Goal: Information Seeking & Learning: Check status

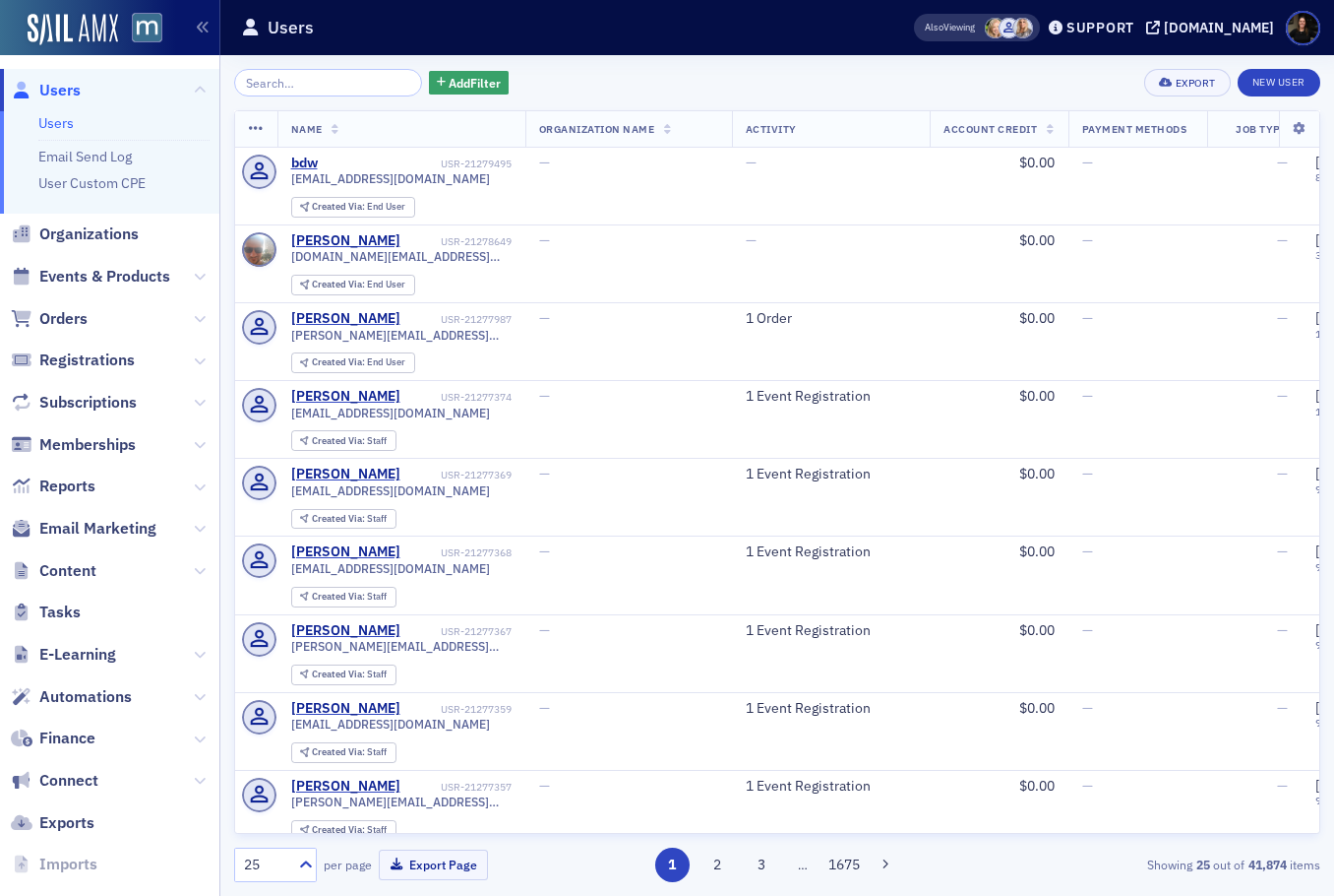
click at [289, 74] on input "search" at bounding box center [328, 82] width 188 height 28
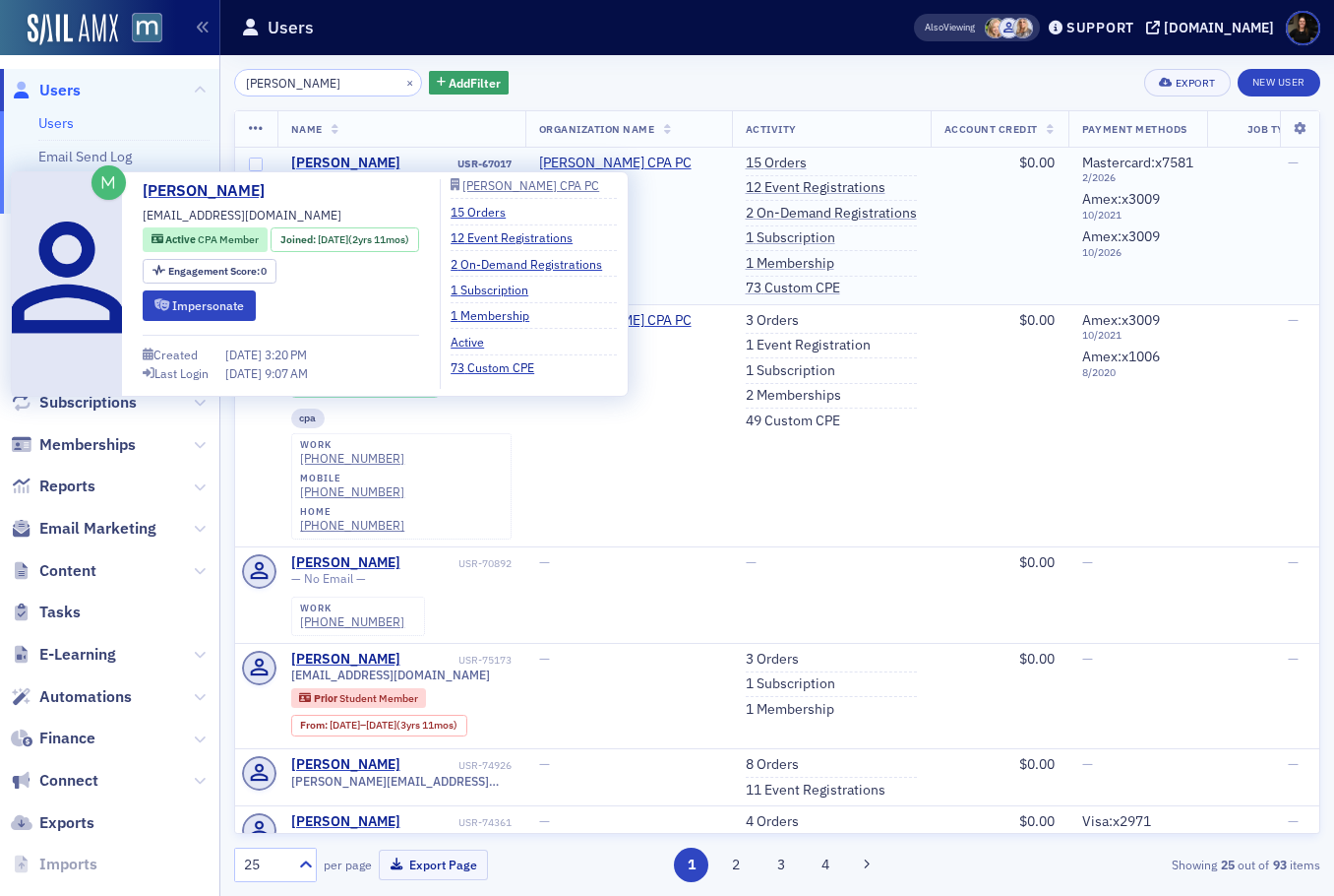
type input "Benjamin Dychala"
click at [379, 157] on div "Benjamin Dychala" at bounding box center [346, 164] width 109 height 18
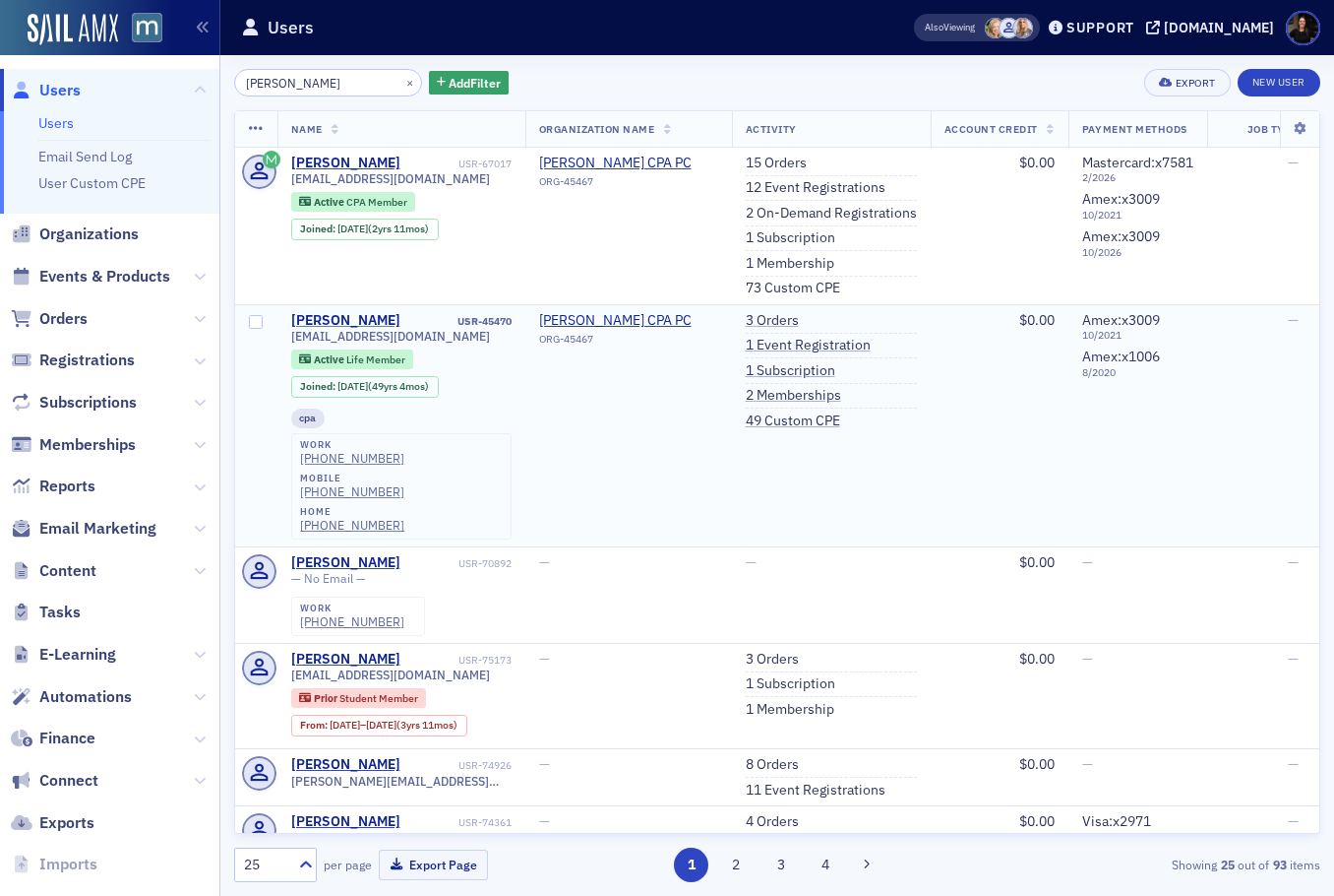
click at [323, 318] on div "Benjamin Dychala" at bounding box center [346, 321] width 109 height 18
click at [345, 79] on input "Benjamin Dychala" at bounding box center [328, 82] width 188 height 28
click at [401, 80] on button "×" at bounding box center [410, 81] width 18 height 18
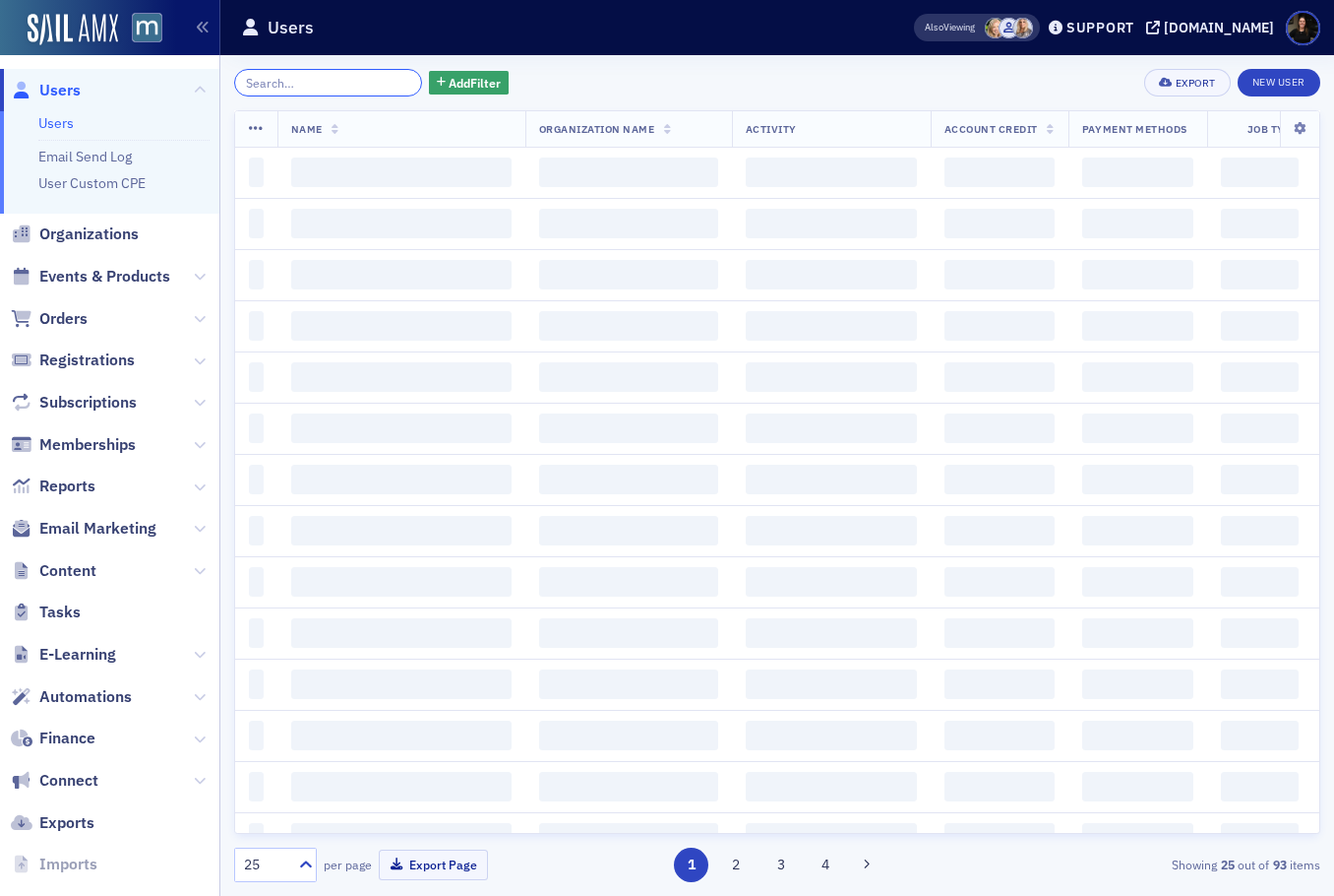
click at [381, 80] on input "search" at bounding box center [328, 82] width 188 height 28
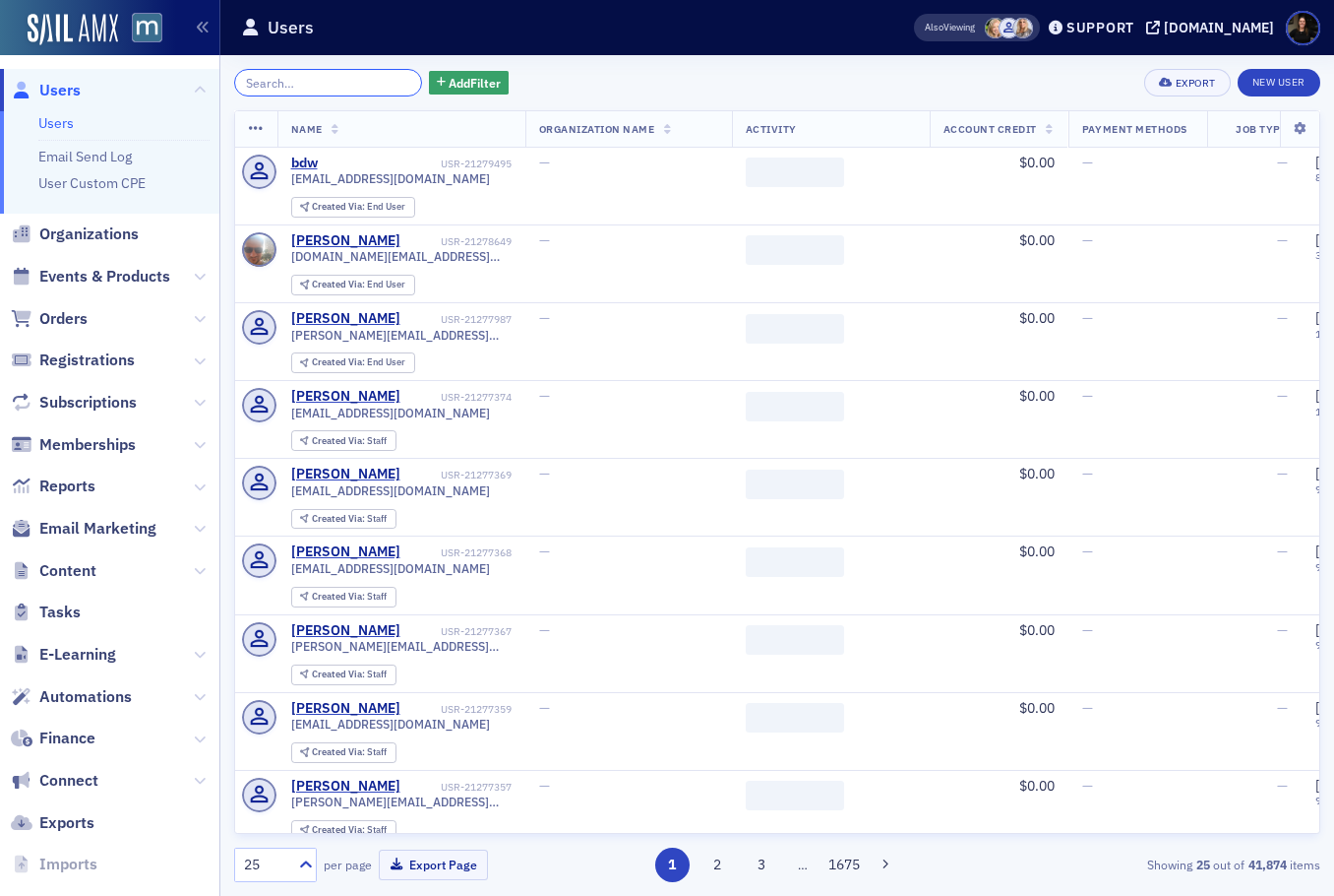
click at [353, 82] on input "search" at bounding box center [328, 82] width 188 height 28
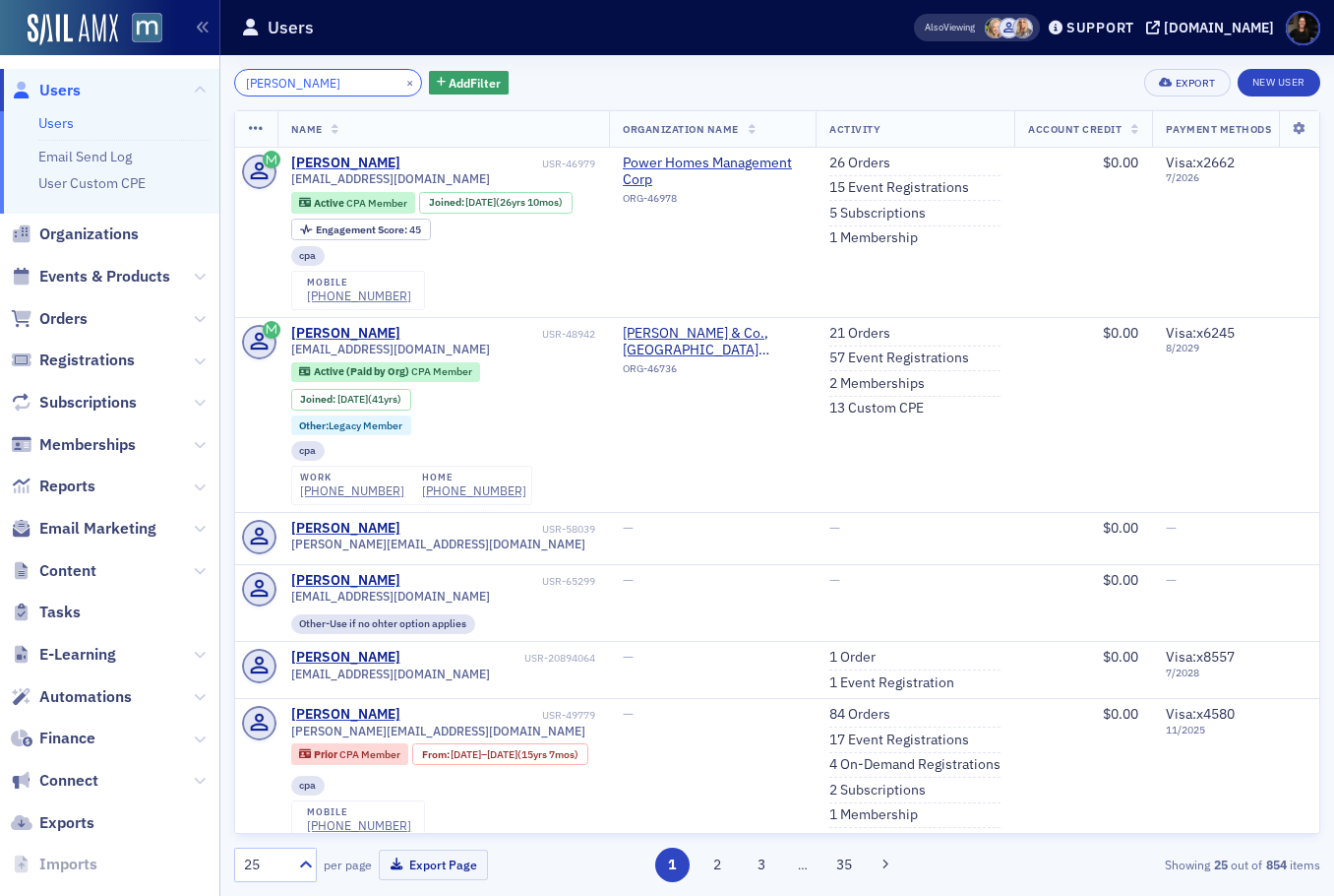
type input "David Miller"
drag, startPoint x: 388, startPoint y: 85, endPoint x: 362, endPoint y: 79, distance: 26.7
click at [401, 84] on button "×" at bounding box center [410, 81] width 18 height 18
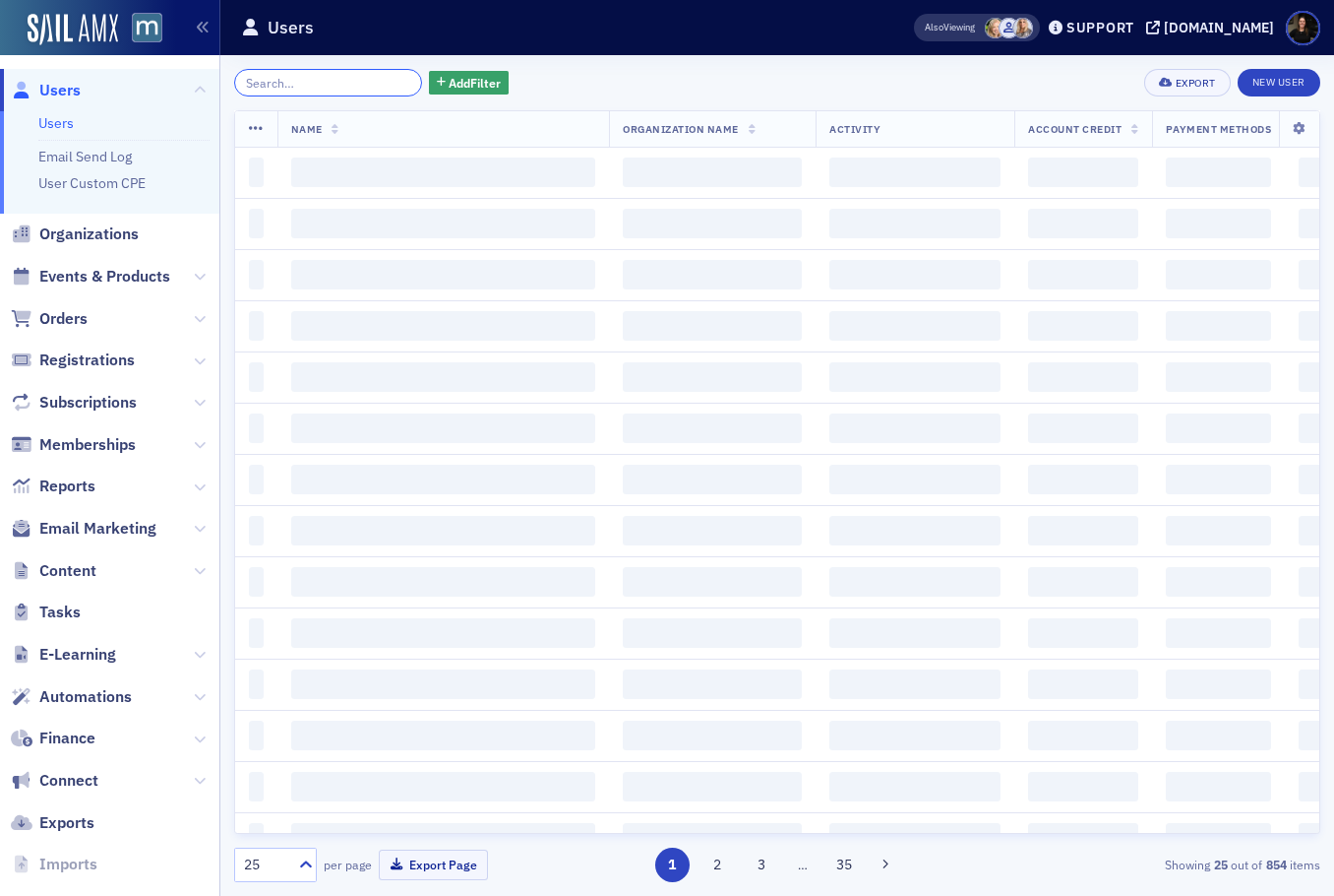
click at [320, 77] on input "search" at bounding box center [328, 82] width 188 height 28
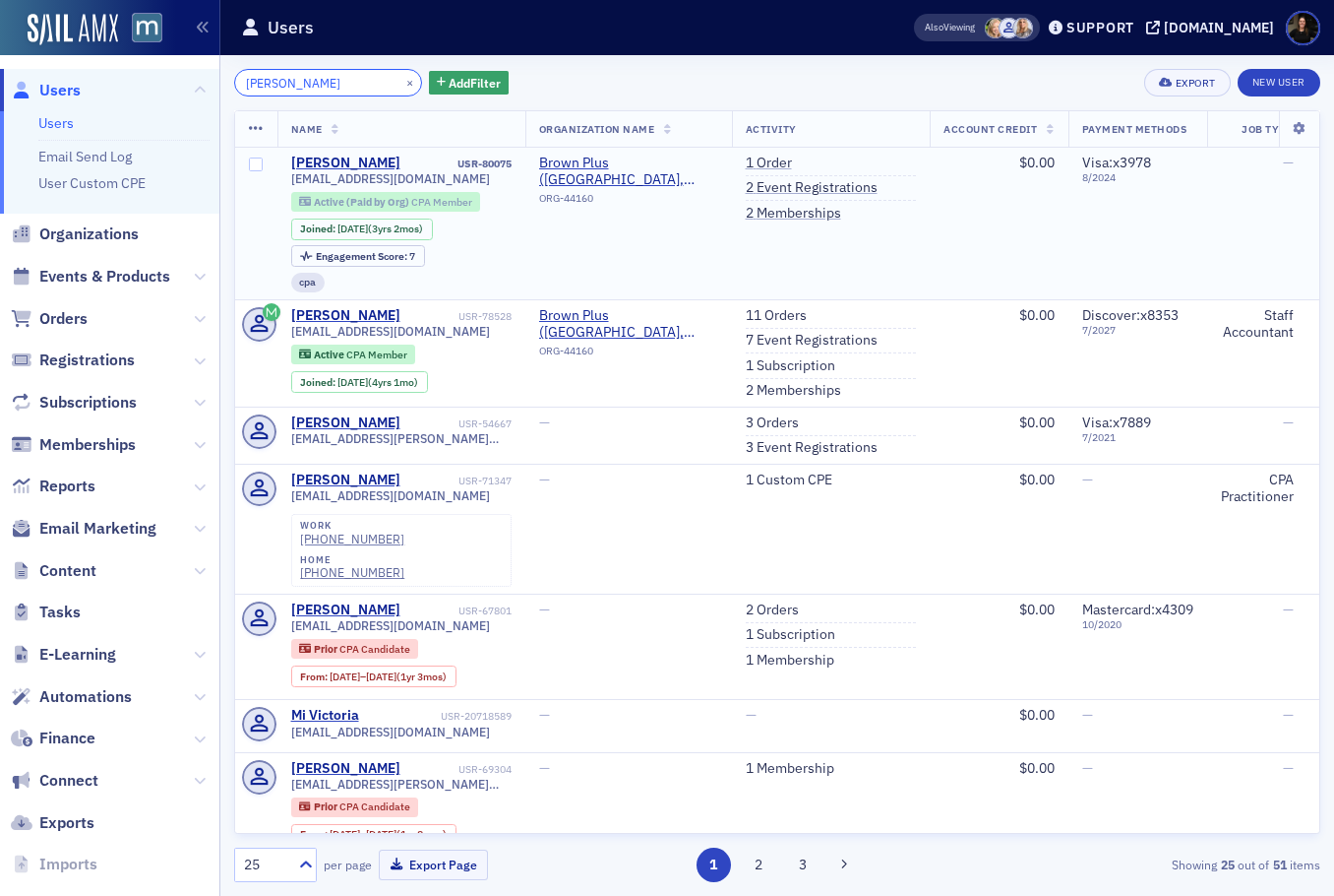
type input "Victoria Autieri"
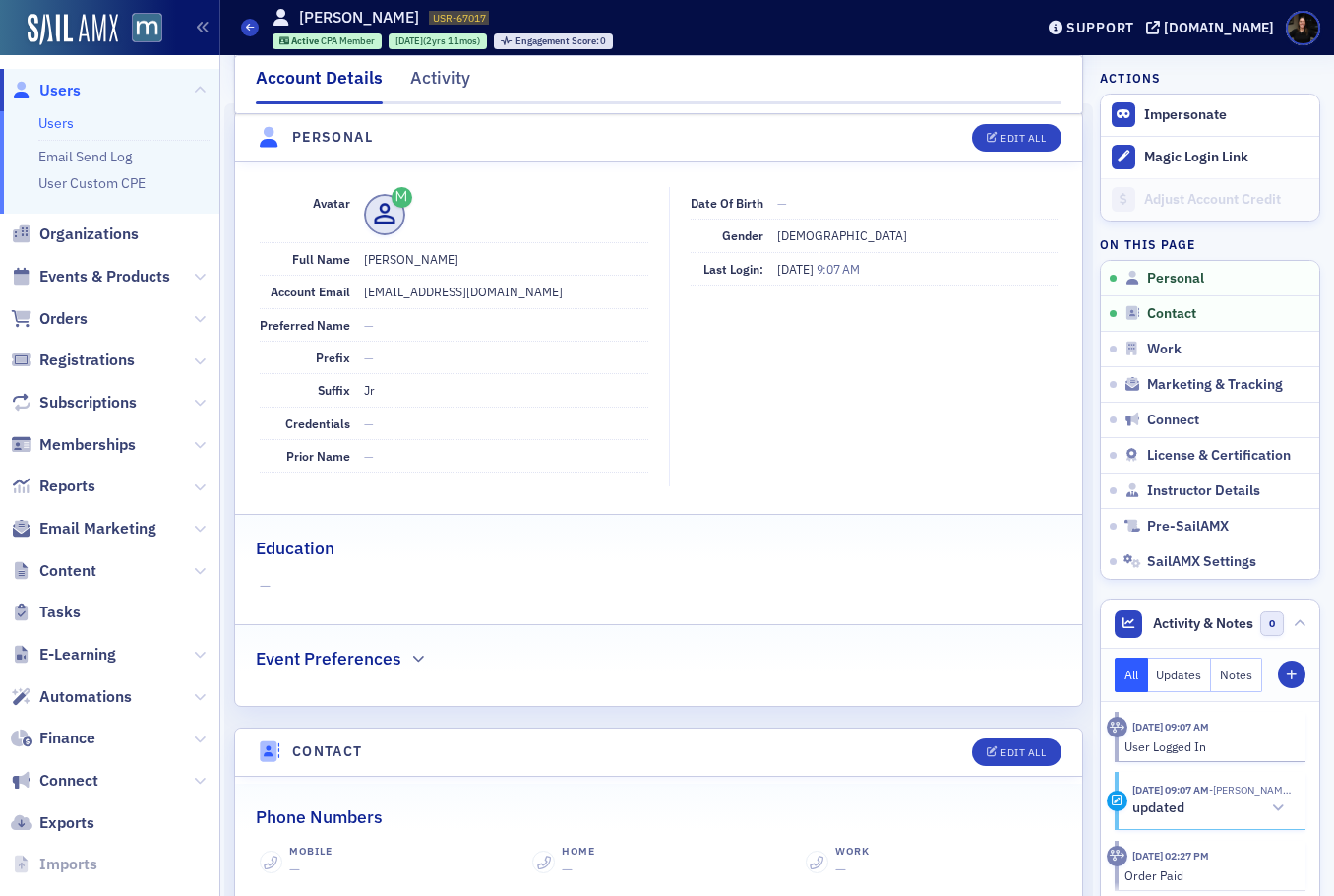
scroll to position [209, 0]
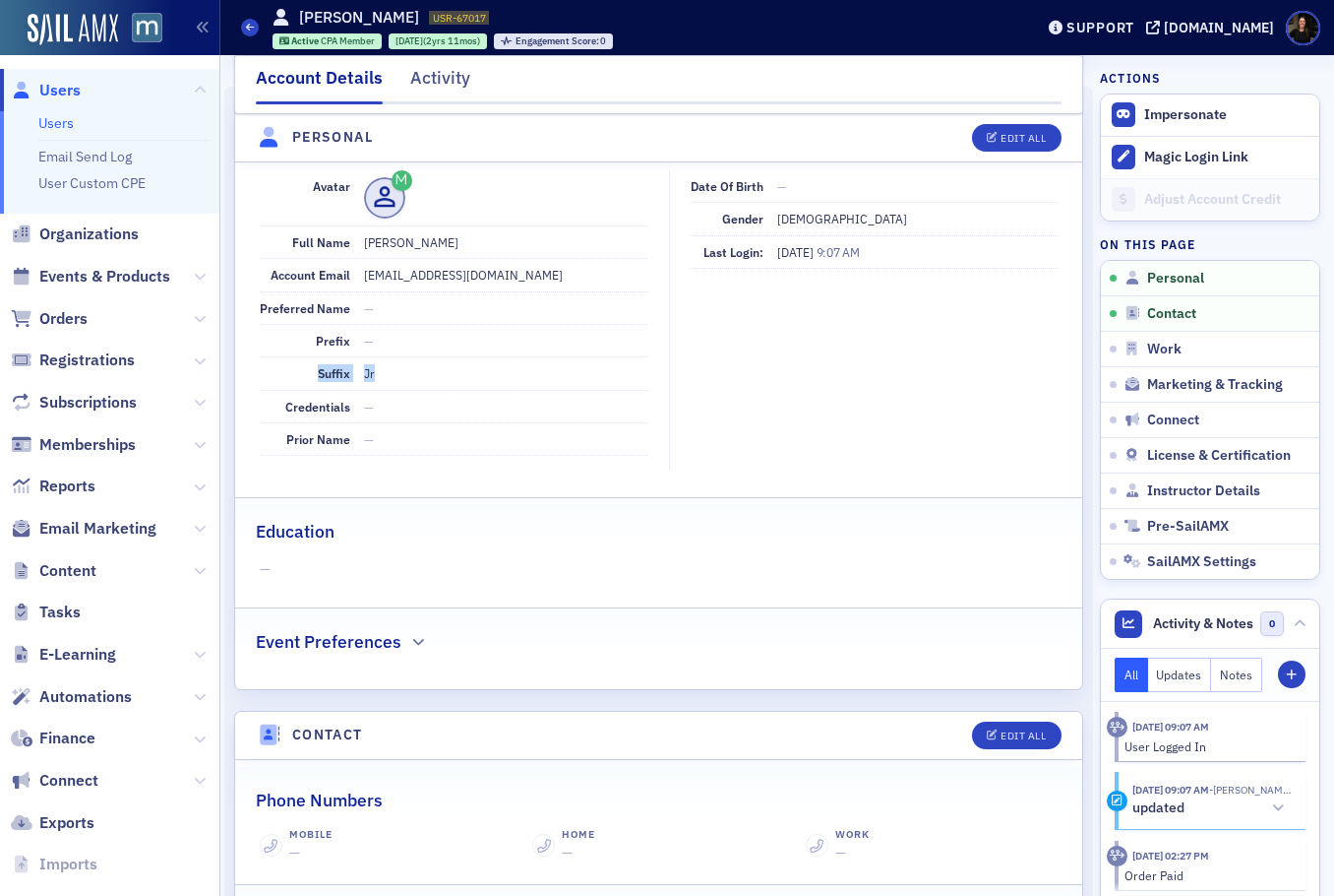
drag, startPoint x: 340, startPoint y: 364, endPoint x: 485, endPoint y: 379, distance: 145.8
click at [486, 378] on div "Suffix Jr" at bounding box center [454, 373] width 388 height 33
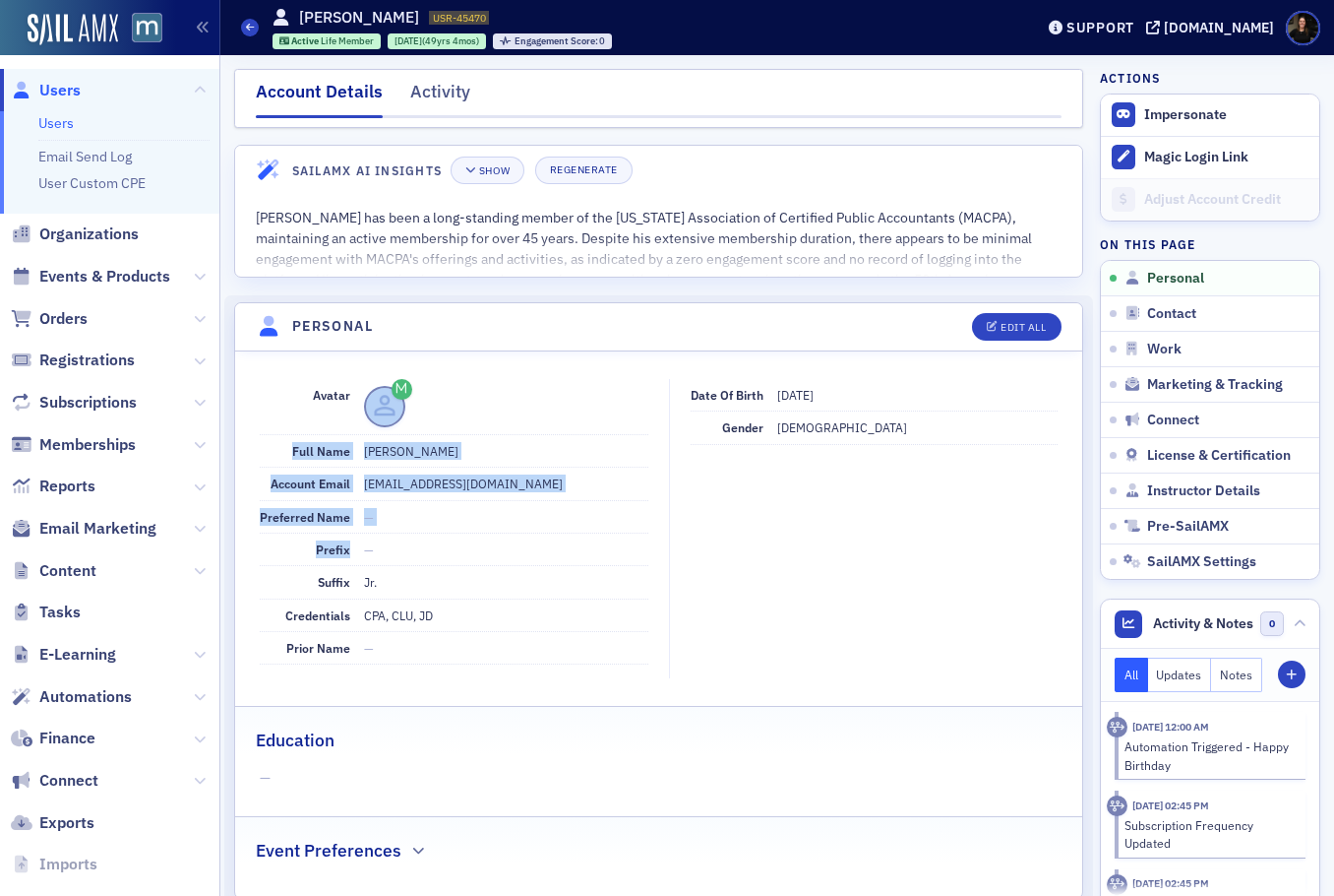
drag, startPoint x: 426, startPoint y: 448, endPoint x: 496, endPoint y: 537, distance: 113.2
click at [496, 537] on dl "Avatar Full Name Benjamin J Dychala Jr. Account Email pmschneider@dychala.com P…" at bounding box center [454, 522] width 388 height 286
click at [496, 537] on dd "—" at bounding box center [507, 549] width 284 height 32
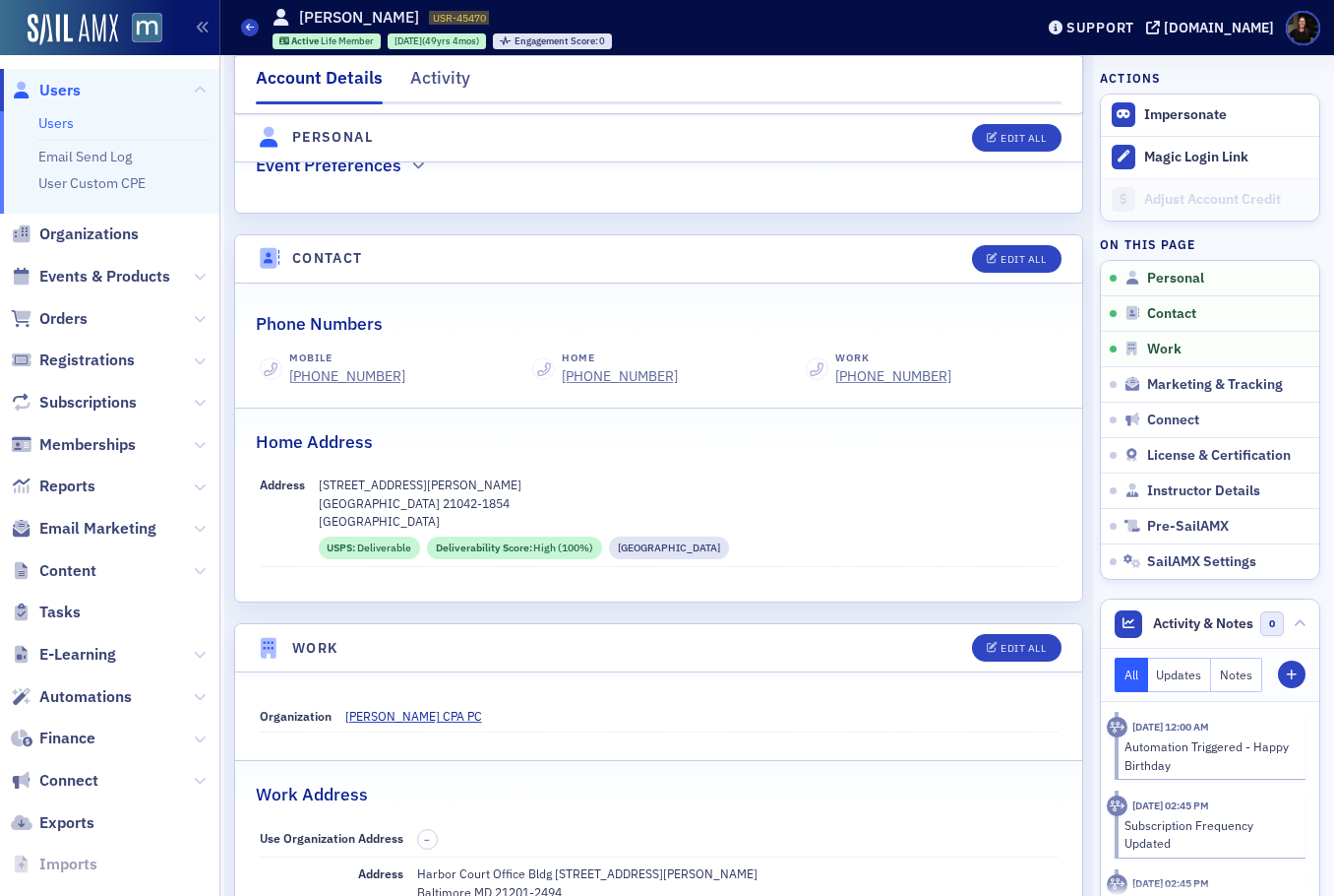
scroll to position [82, 0]
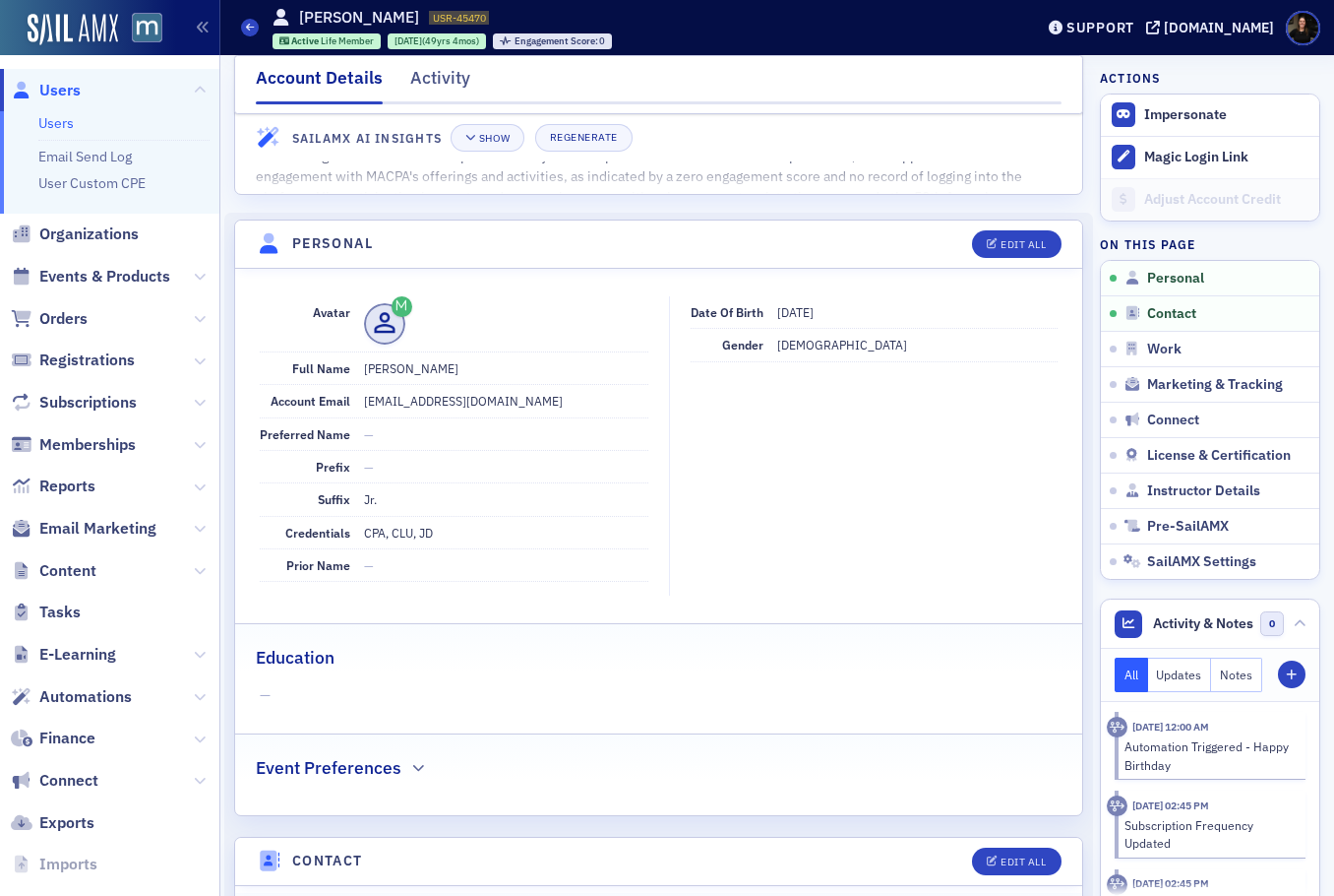
click at [53, 92] on span "Users" at bounding box center [61, 90] width 42 height 22
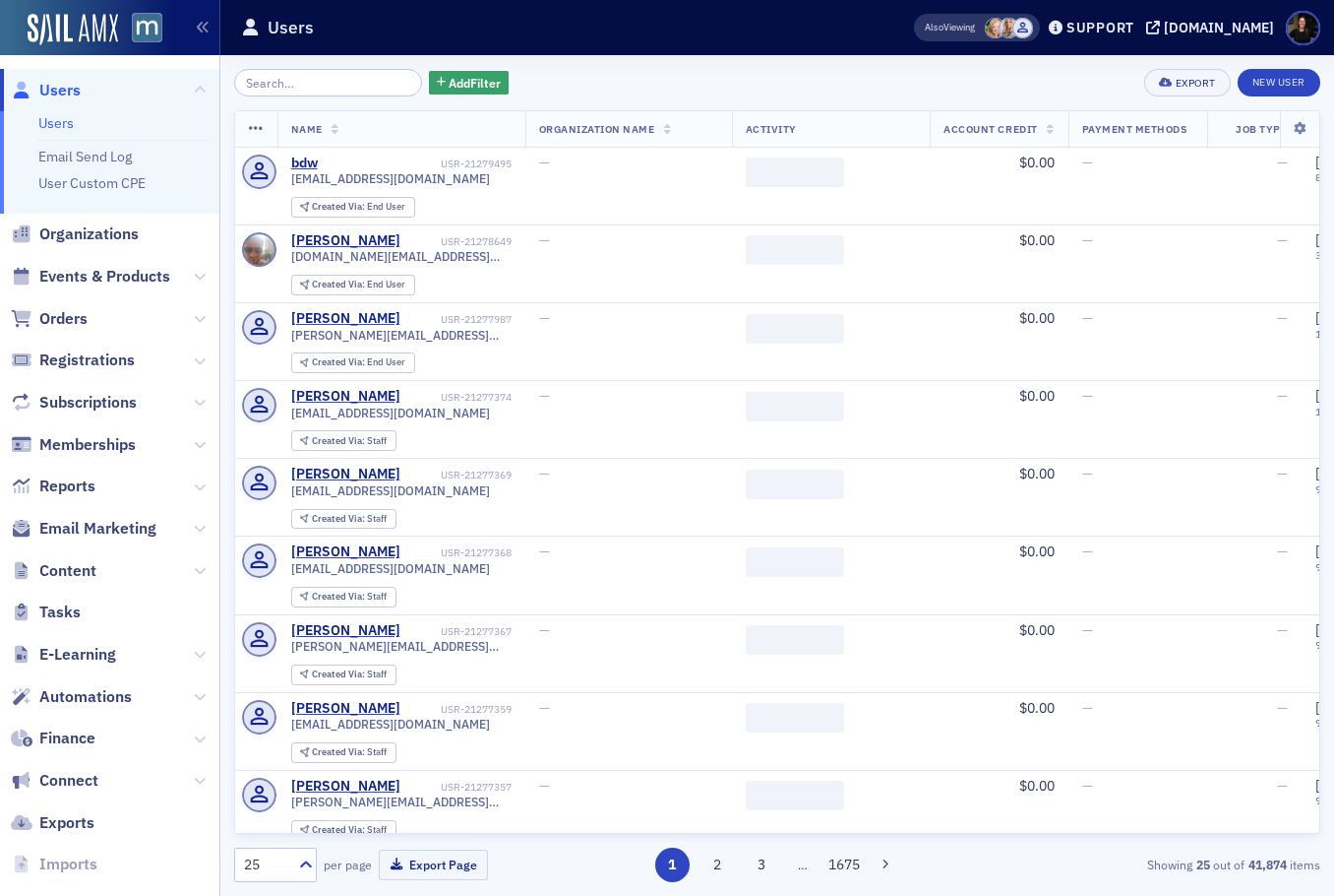
click at [327, 78] on input "search" at bounding box center [328, 82] width 188 height 28
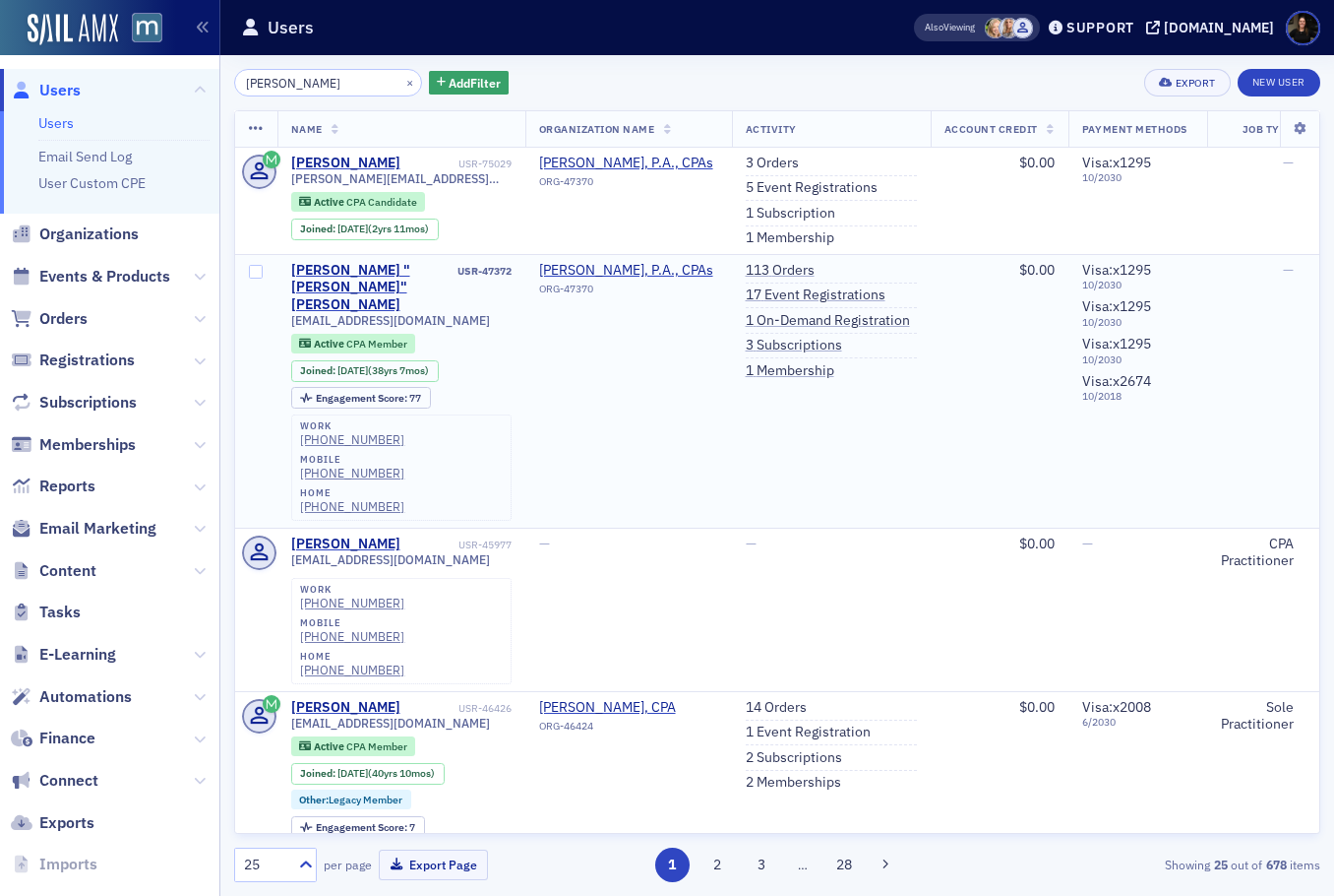
type input "William Davis"
drag, startPoint x: 405, startPoint y: 336, endPoint x: 497, endPoint y: 335, distance: 92.0
click at [497, 335] on div "Active CPA Member Joined : 1/5/1987 (38yrs 7mos)" at bounding box center [401, 358] width 221 height 49
click at [361, 364] on span "[DATE]" at bounding box center [353, 371] width 31 height 14
drag, startPoint x: 361, startPoint y: 332, endPoint x: 474, endPoint y: 333, distance: 113.0
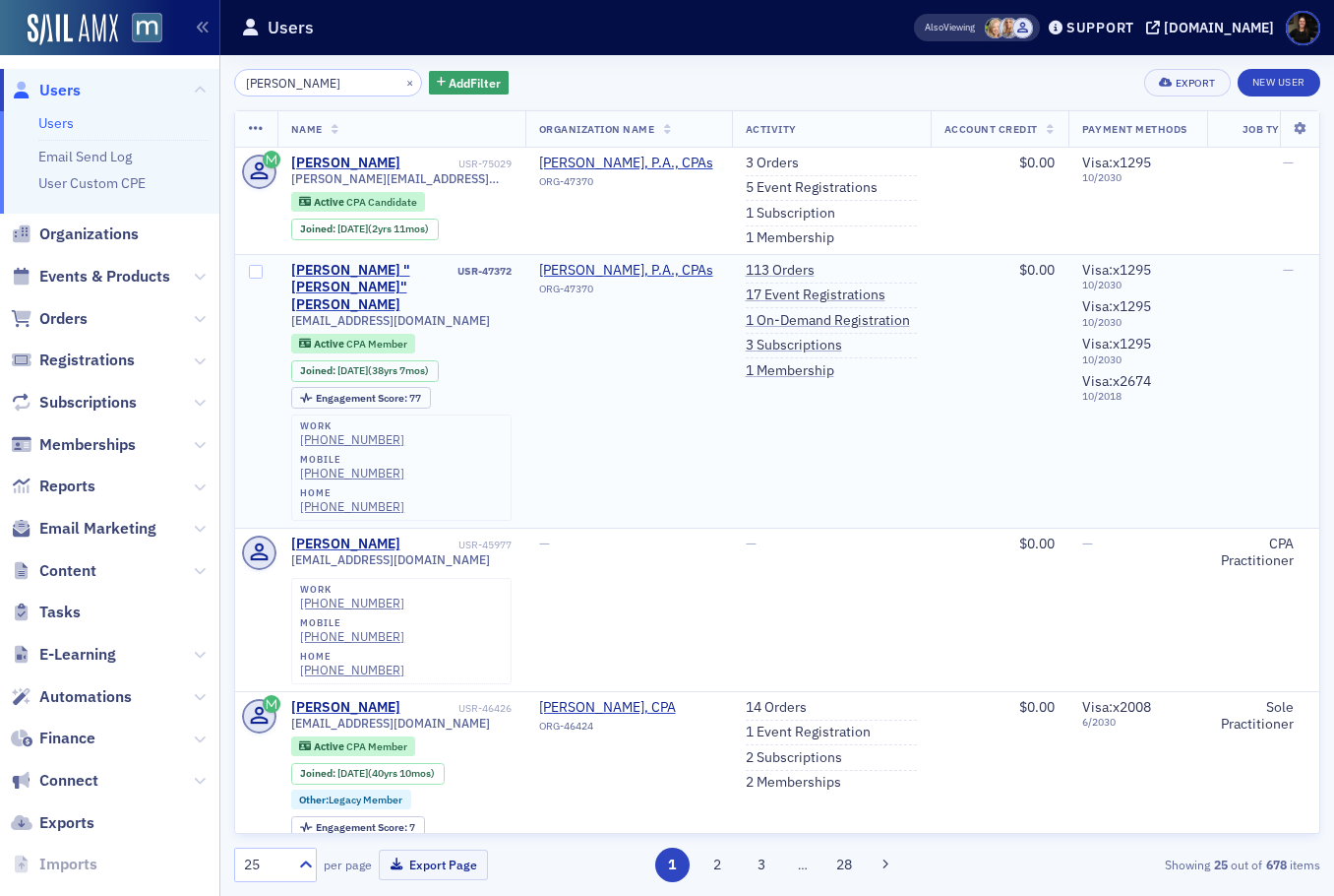
click at [474, 334] on div "Active CPA Member Joined : 1/5/1987 (38yrs 7mos)" at bounding box center [401, 358] width 221 height 49
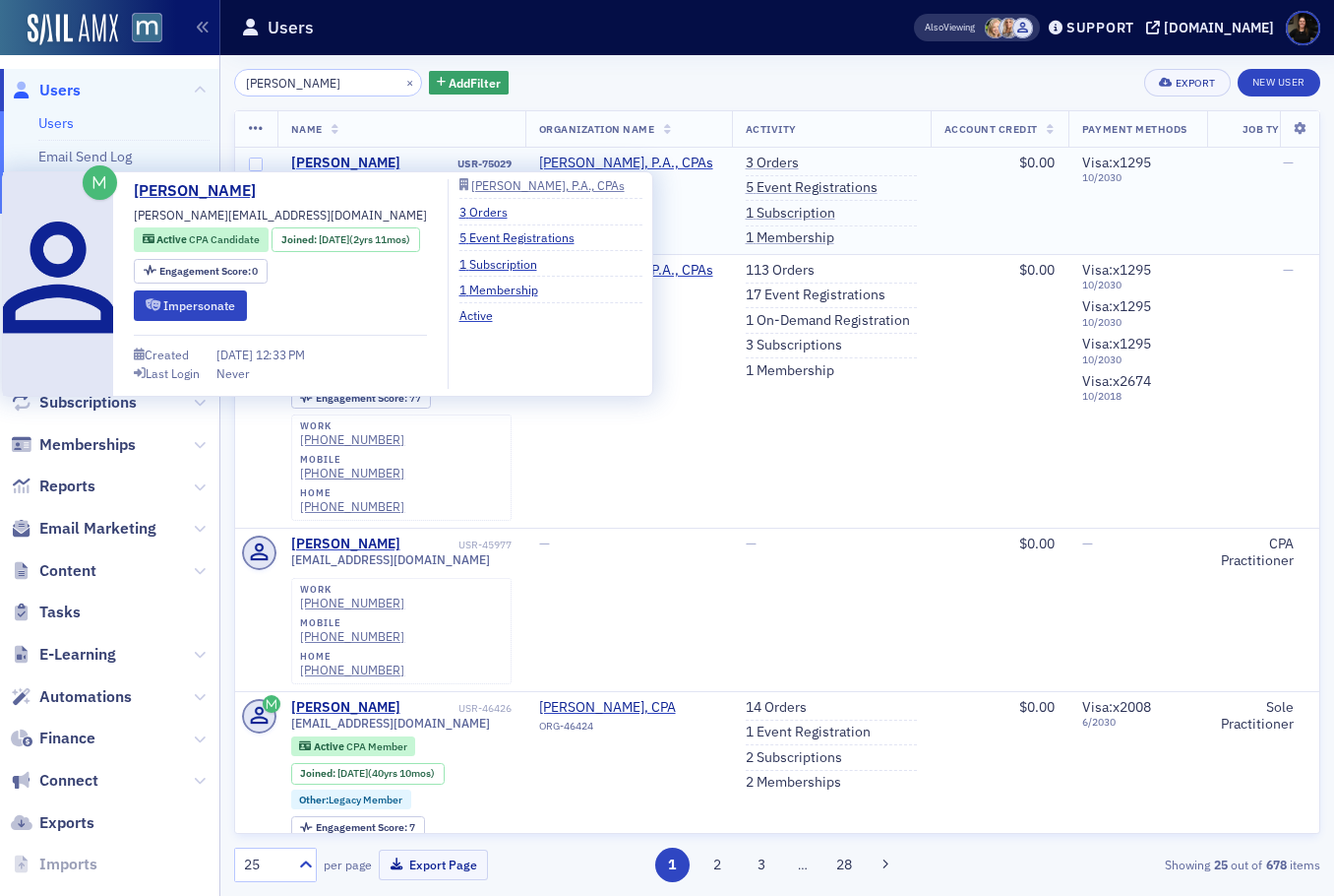
click at [364, 169] on div "William Davis" at bounding box center [346, 164] width 109 height 18
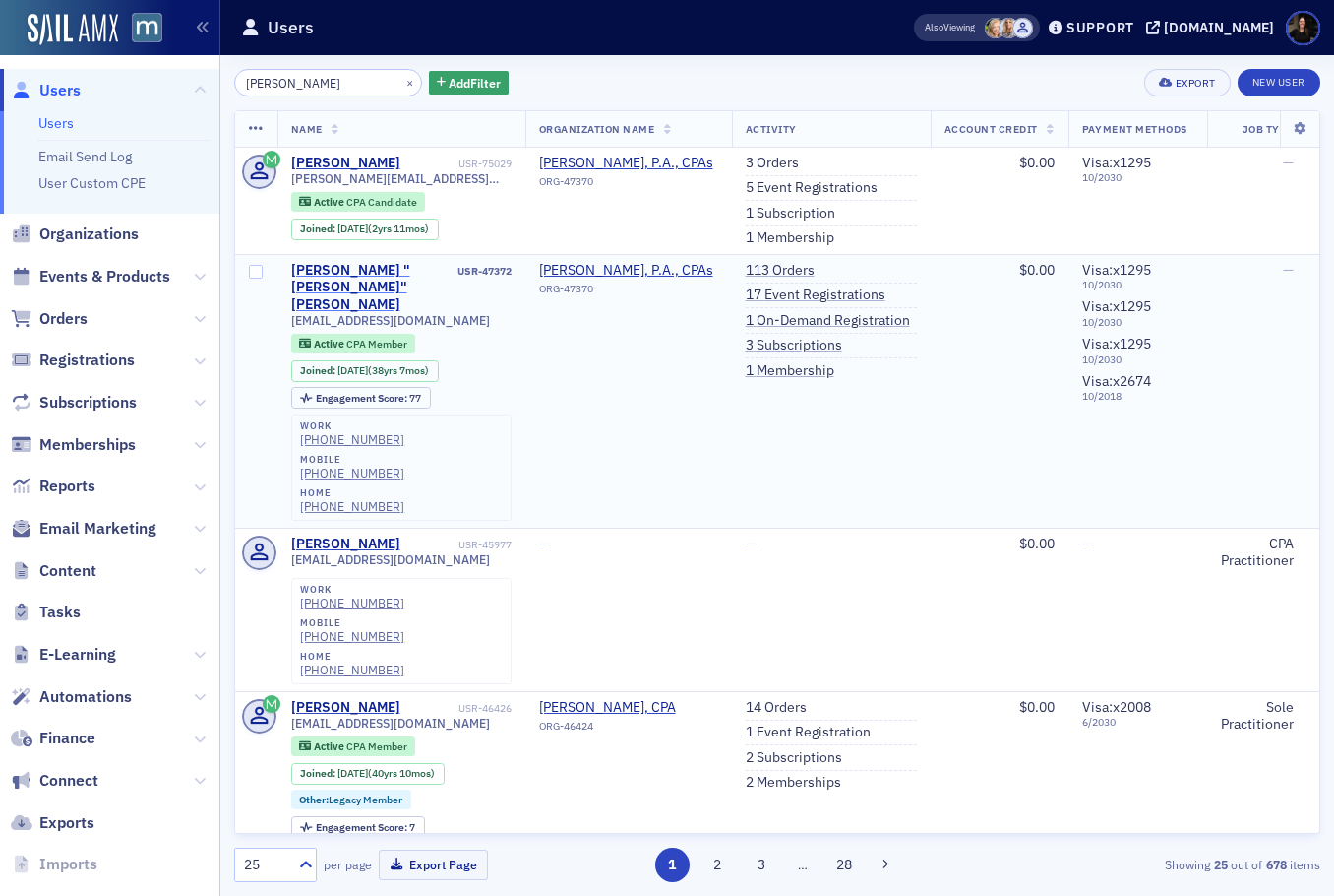
click at [385, 263] on div "William "Bill" Davis" at bounding box center [372, 288] width 163 height 53
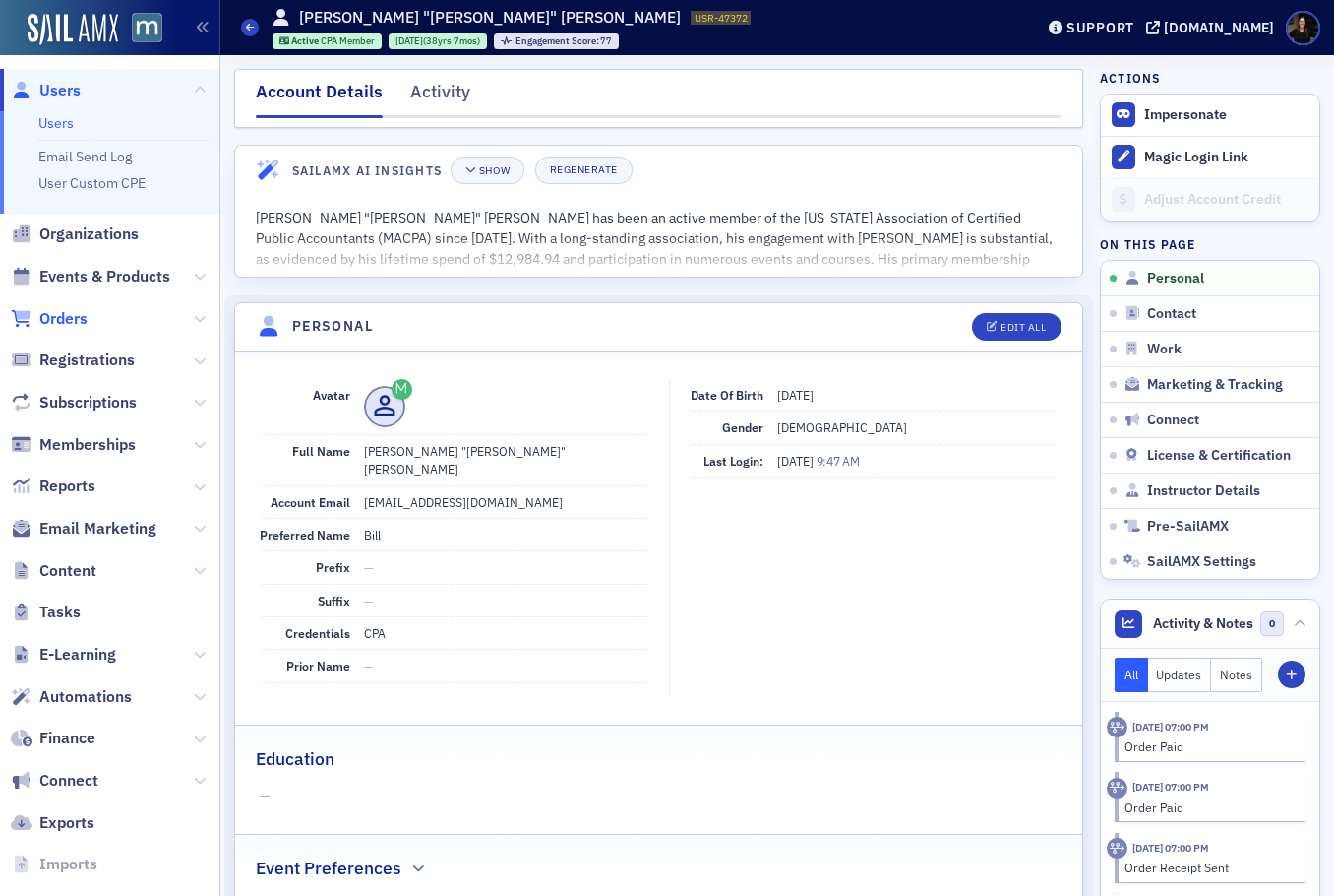
click at [59, 311] on span "Orders" at bounding box center [64, 319] width 49 height 22
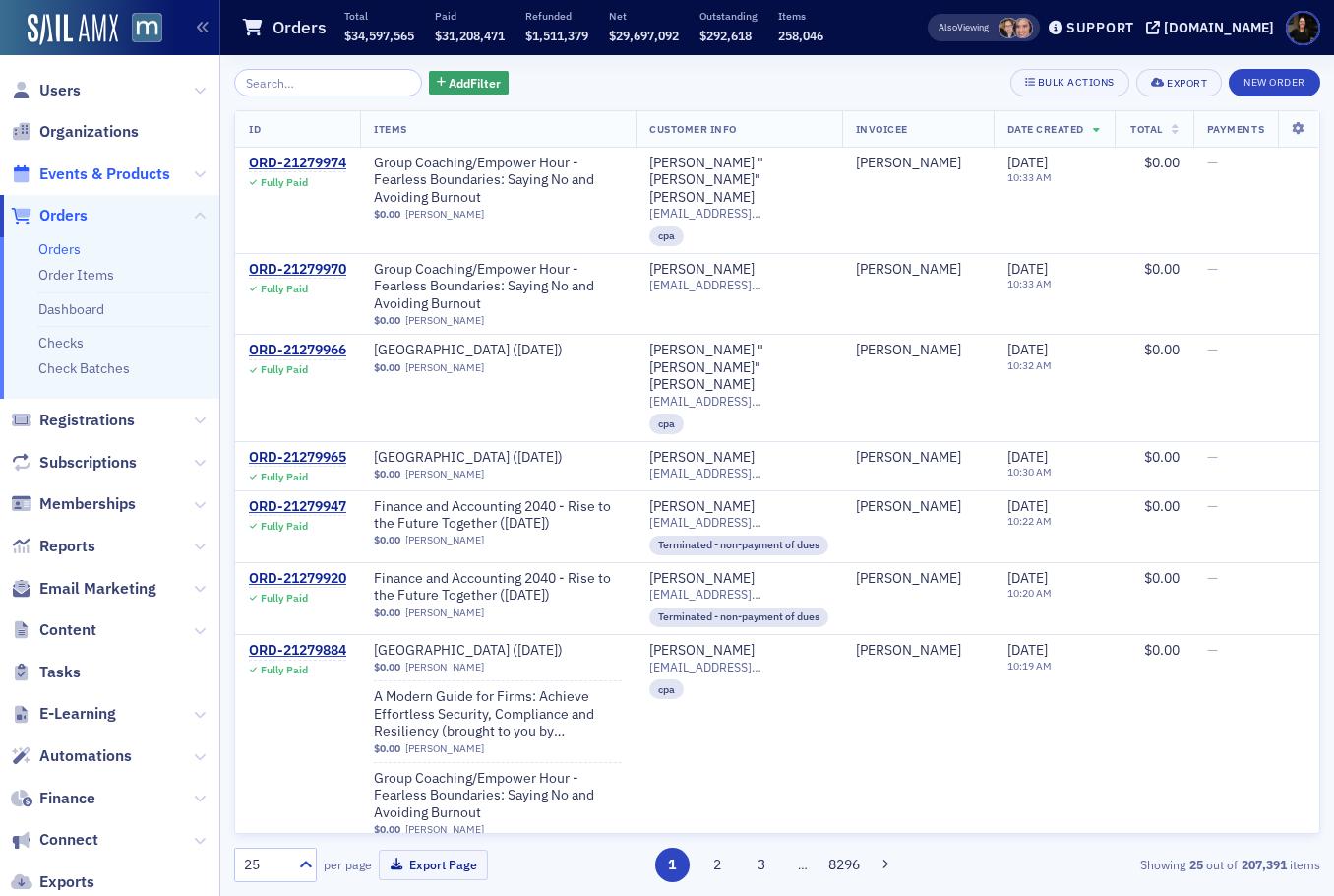
click at [87, 167] on span "Events & Products" at bounding box center [105, 174] width 131 height 22
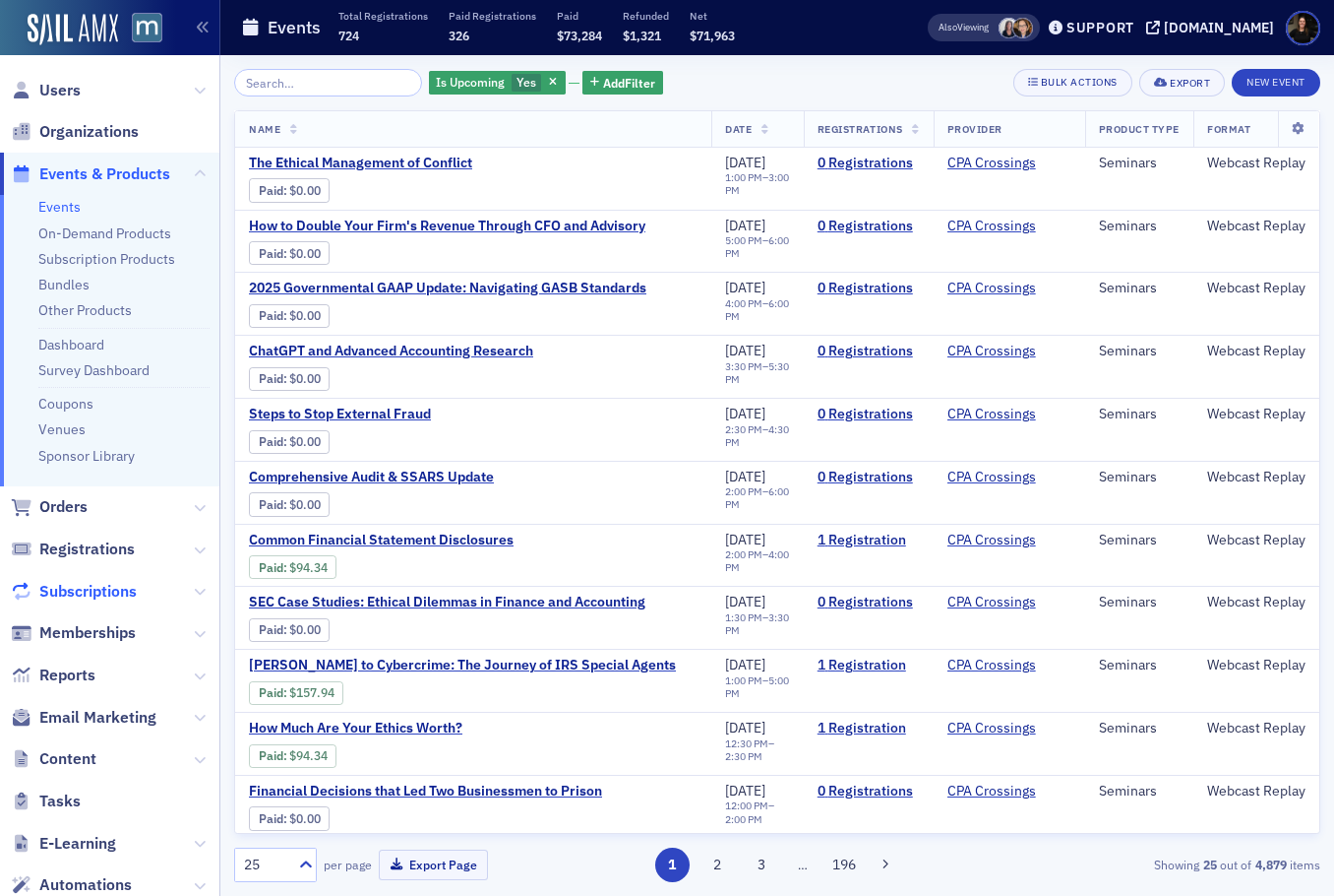
drag, startPoint x: 91, startPoint y: 587, endPoint x: 74, endPoint y: 591, distance: 17.5
click at [92, 587] on span "Subscriptions" at bounding box center [88, 592] width 97 height 22
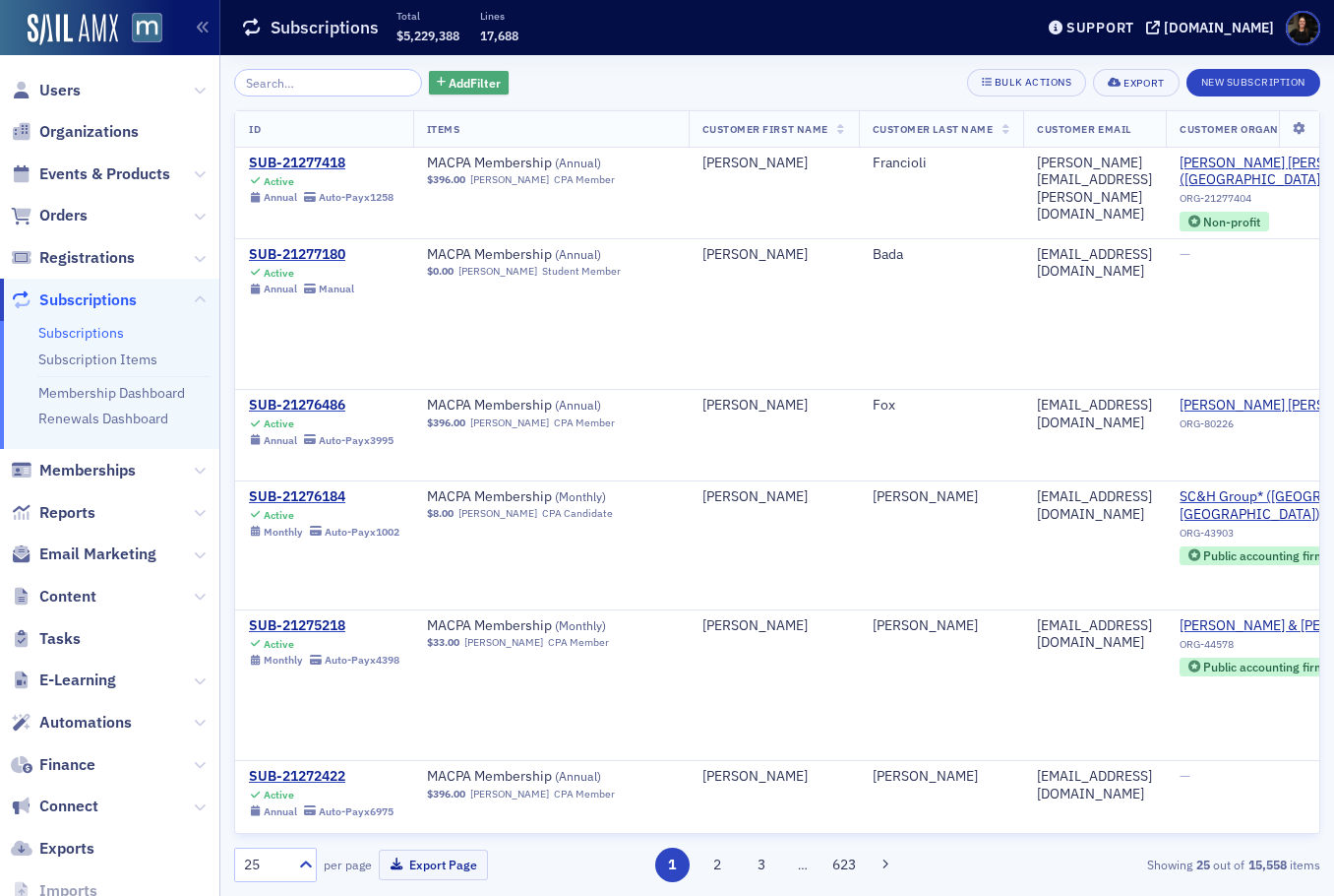
click at [449, 75] on span "Add Filter" at bounding box center [475, 82] width 53 height 18
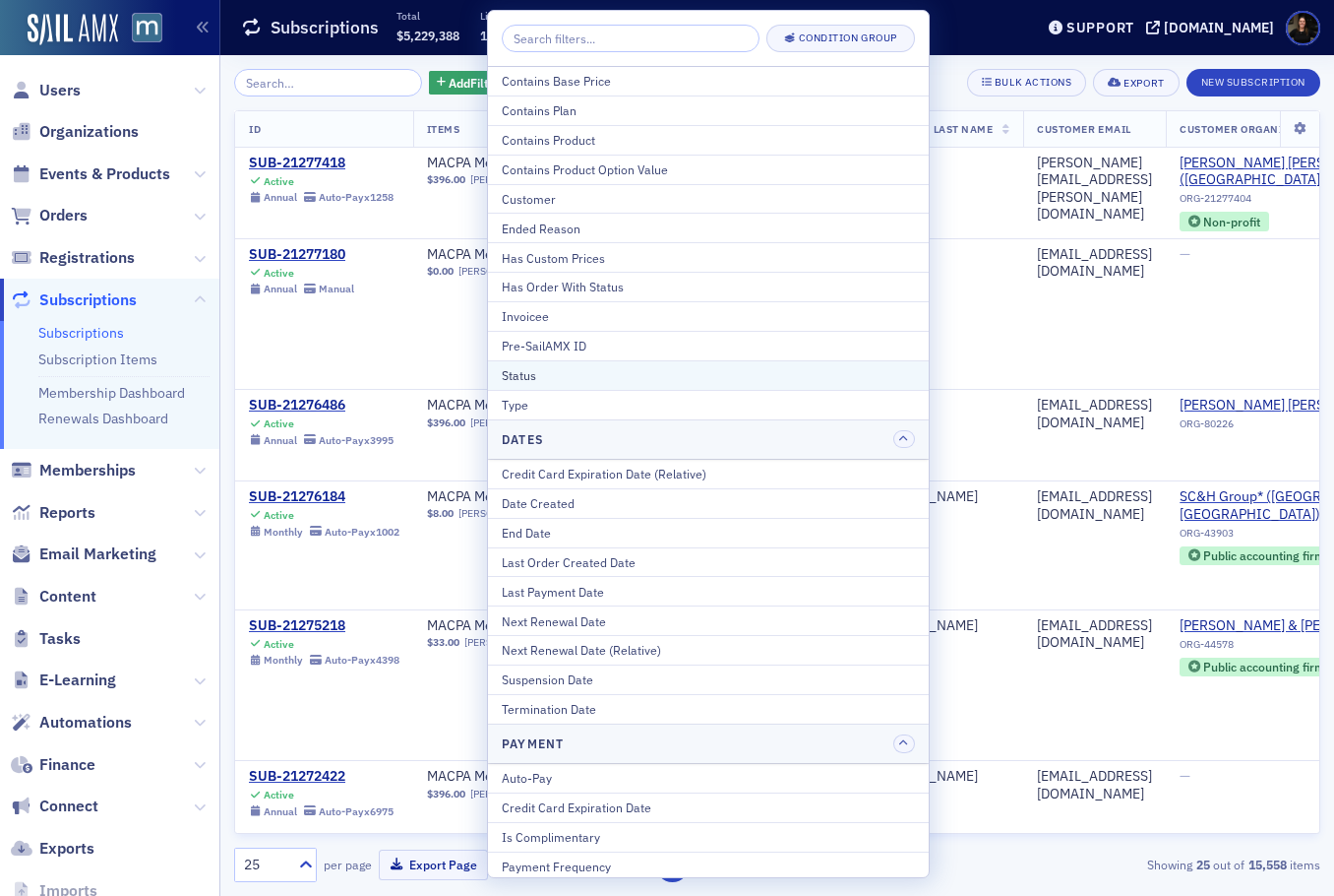
click at [527, 381] on div "Status" at bounding box center [708, 375] width 413 height 18
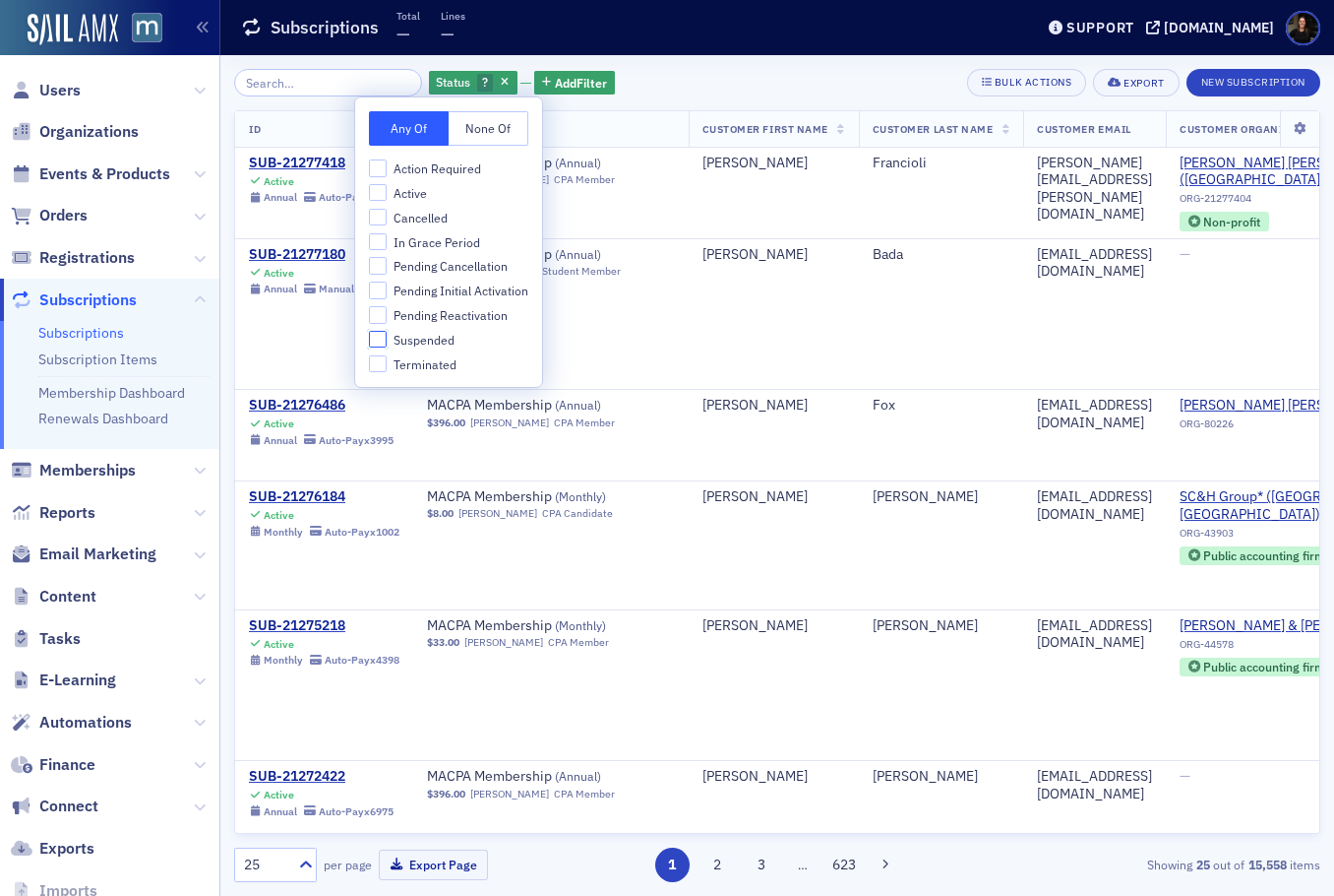
click at [383, 341] on input "Suspended" at bounding box center [378, 340] width 18 height 18
checkbox input "true"
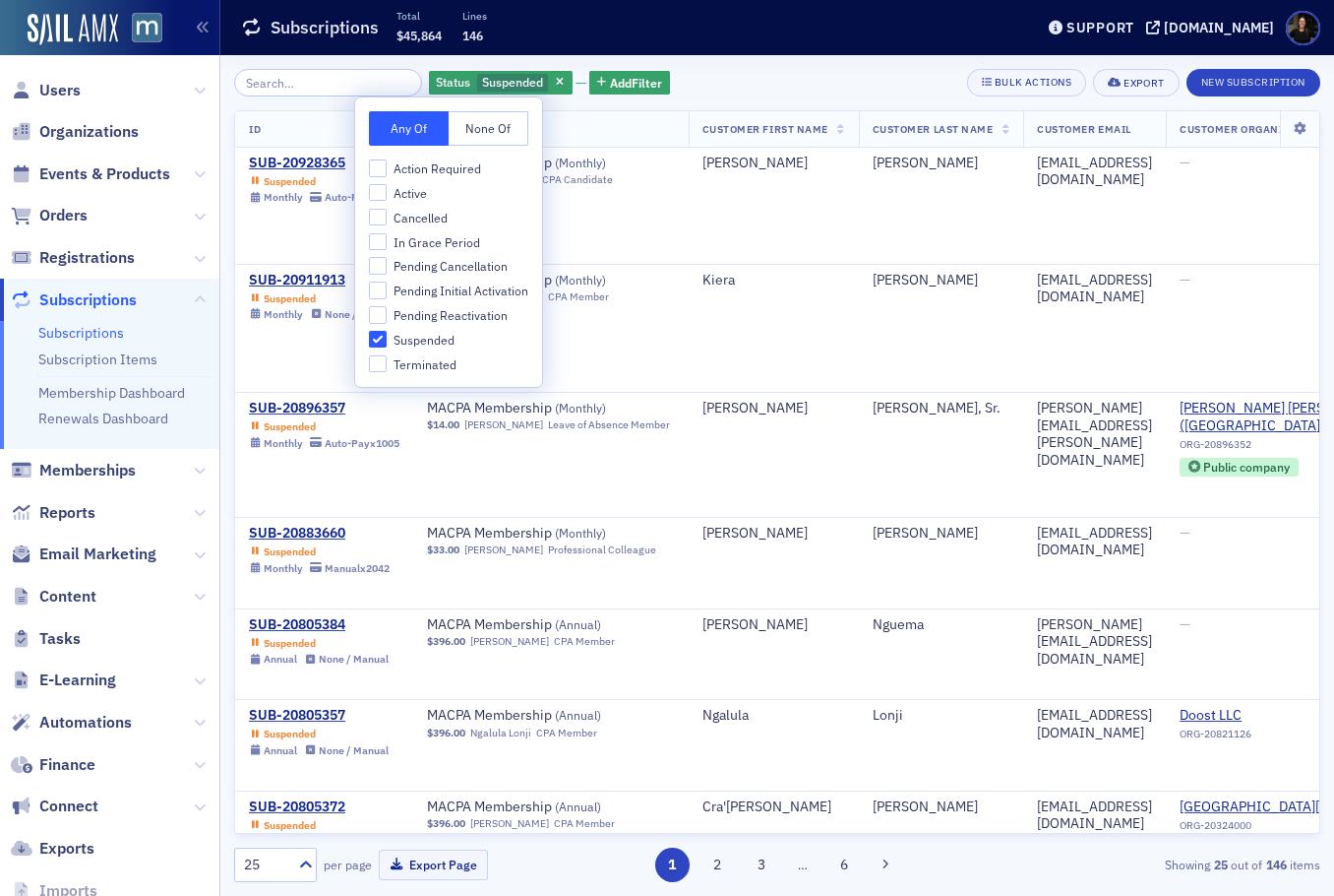
click at [736, 104] on div "Status Suspended Add Filter Bulk Actions Export New Subscription ID Items Custo…" at bounding box center [778, 475] width 1087 height 813
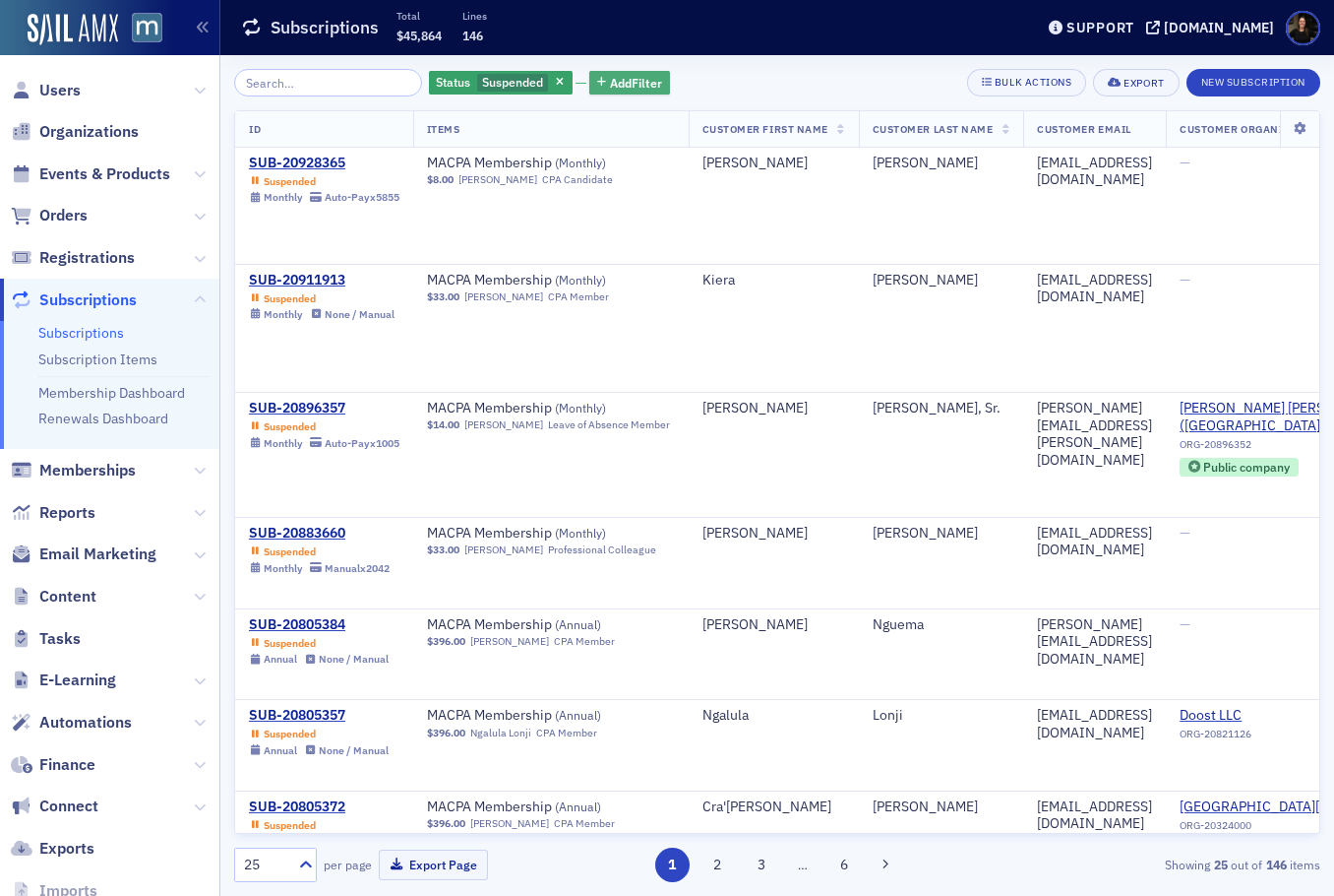
click at [625, 88] on span "Add Filter" at bounding box center [636, 82] width 53 height 18
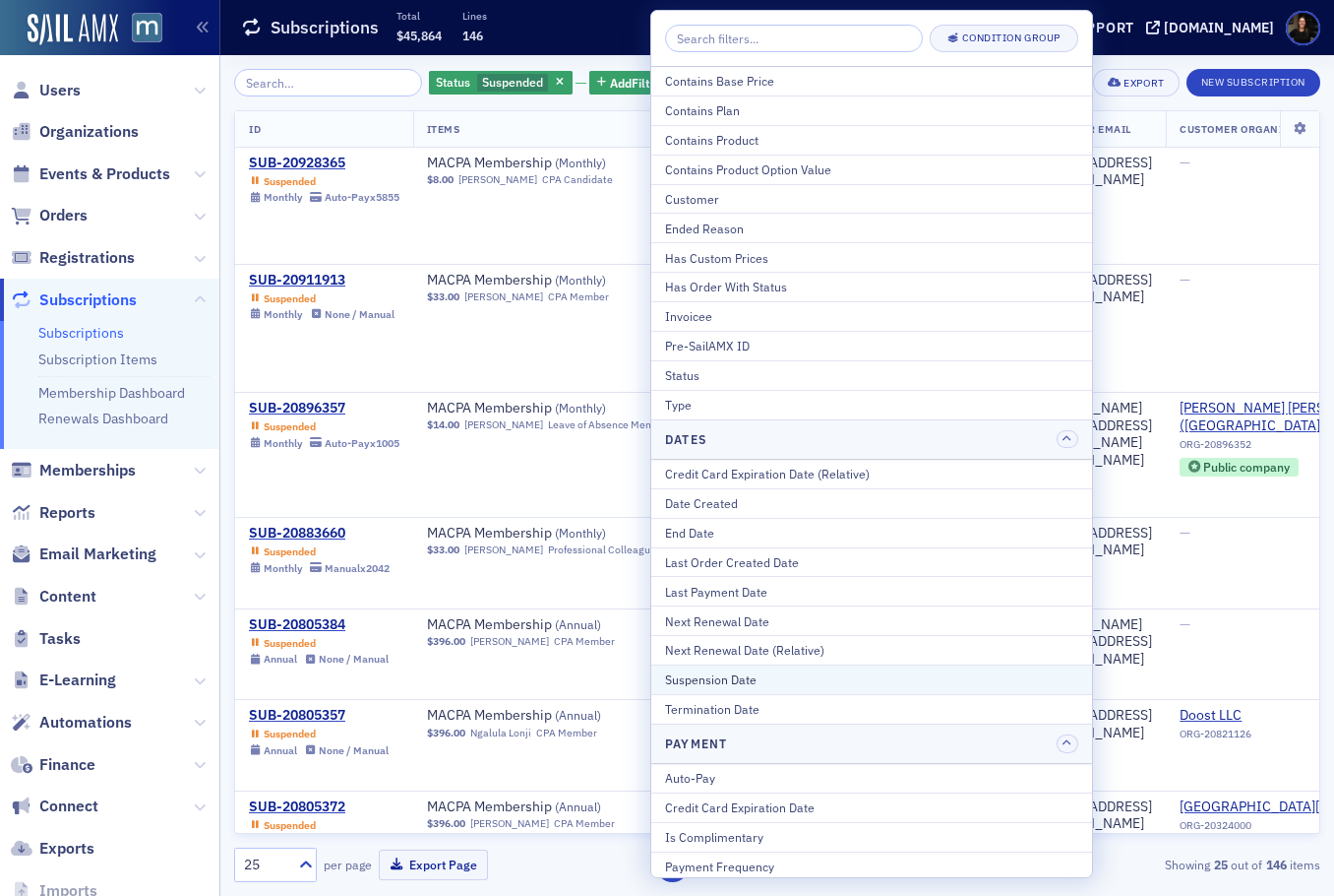
scroll to position [63, 0]
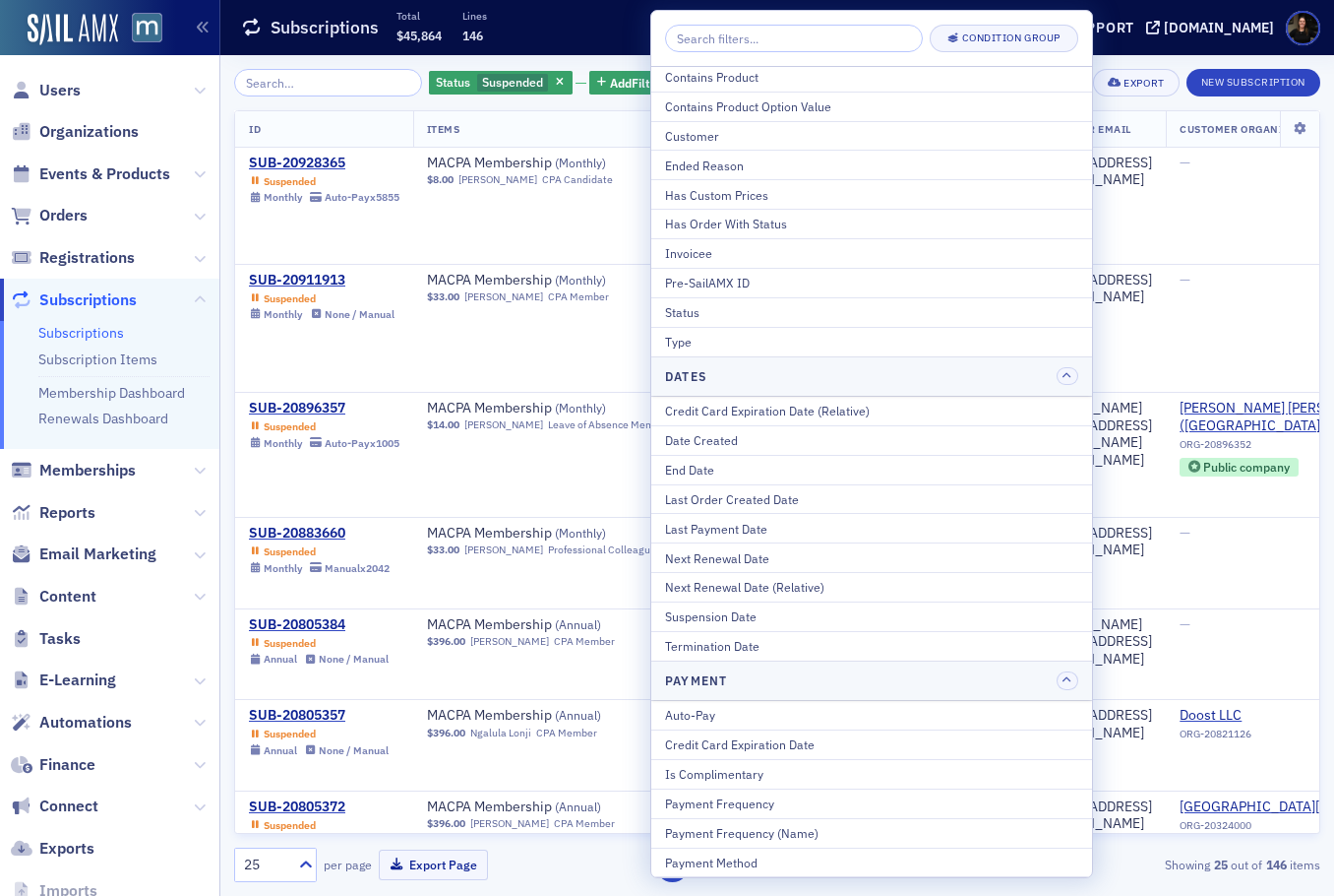
click at [699, 351] on div "Type" at bounding box center [872, 342] width 413 height 18
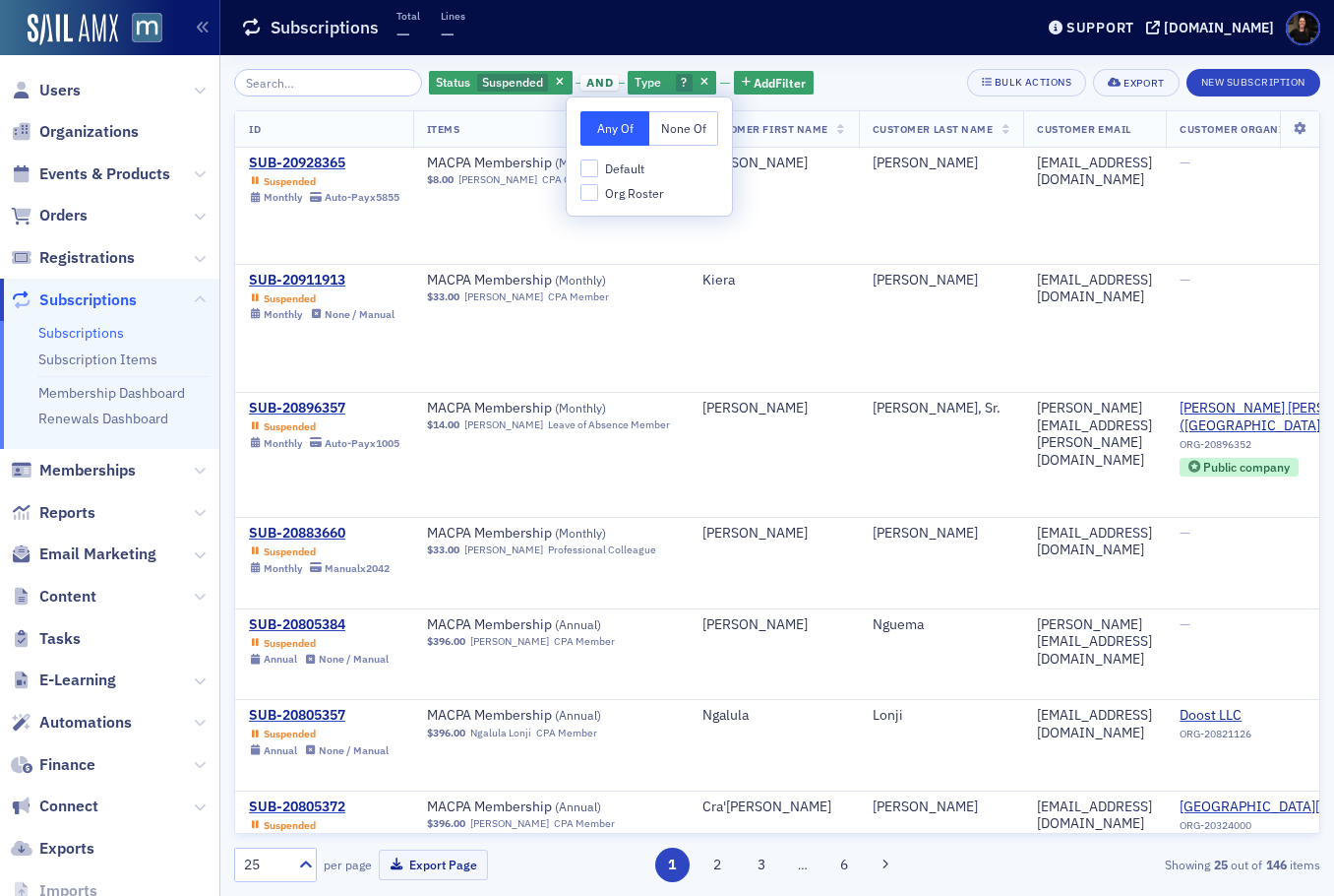
click at [612, 196] on span "Org Roster" at bounding box center [634, 193] width 59 height 17
click at [598, 196] on input "Org Roster" at bounding box center [590, 193] width 18 height 18
checkbox input "true"
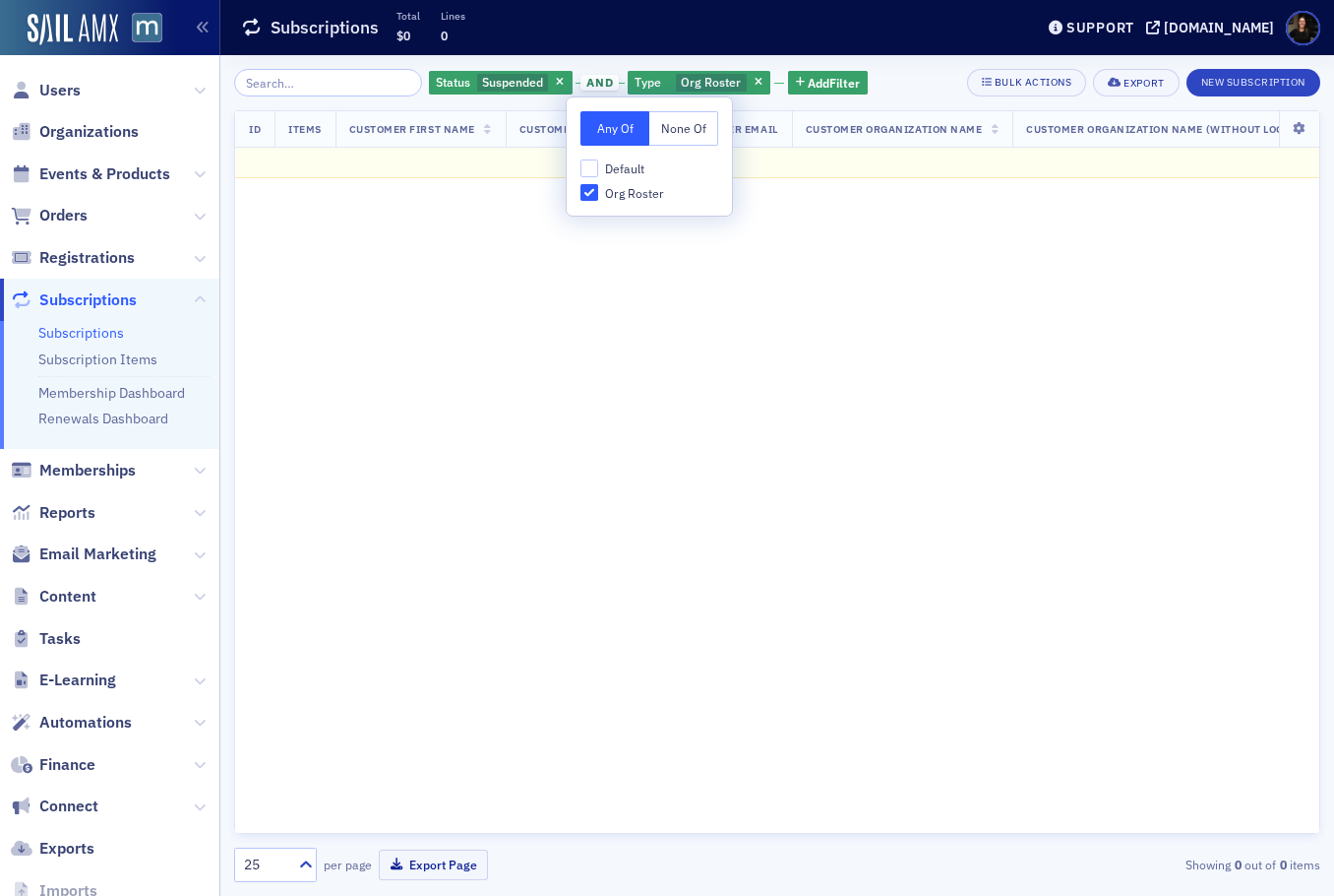
click at [910, 87] on div "Status Suspended and Type Org Roster Add Filter Bulk Actions Export New Subscri…" at bounding box center [778, 82] width 1087 height 28
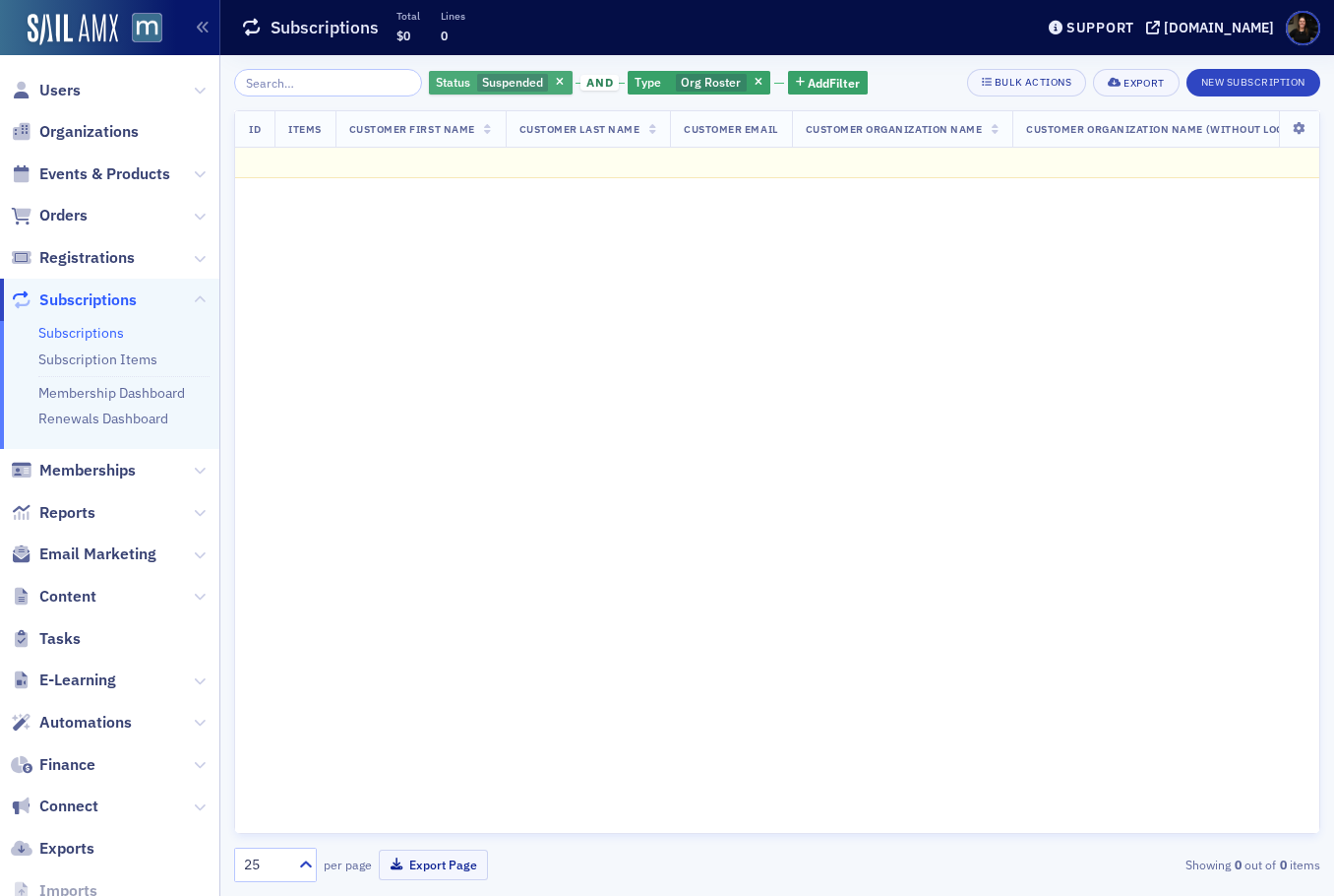
click at [436, 75] on span "Status" at bounding box center [453, 81] width 35 height 16
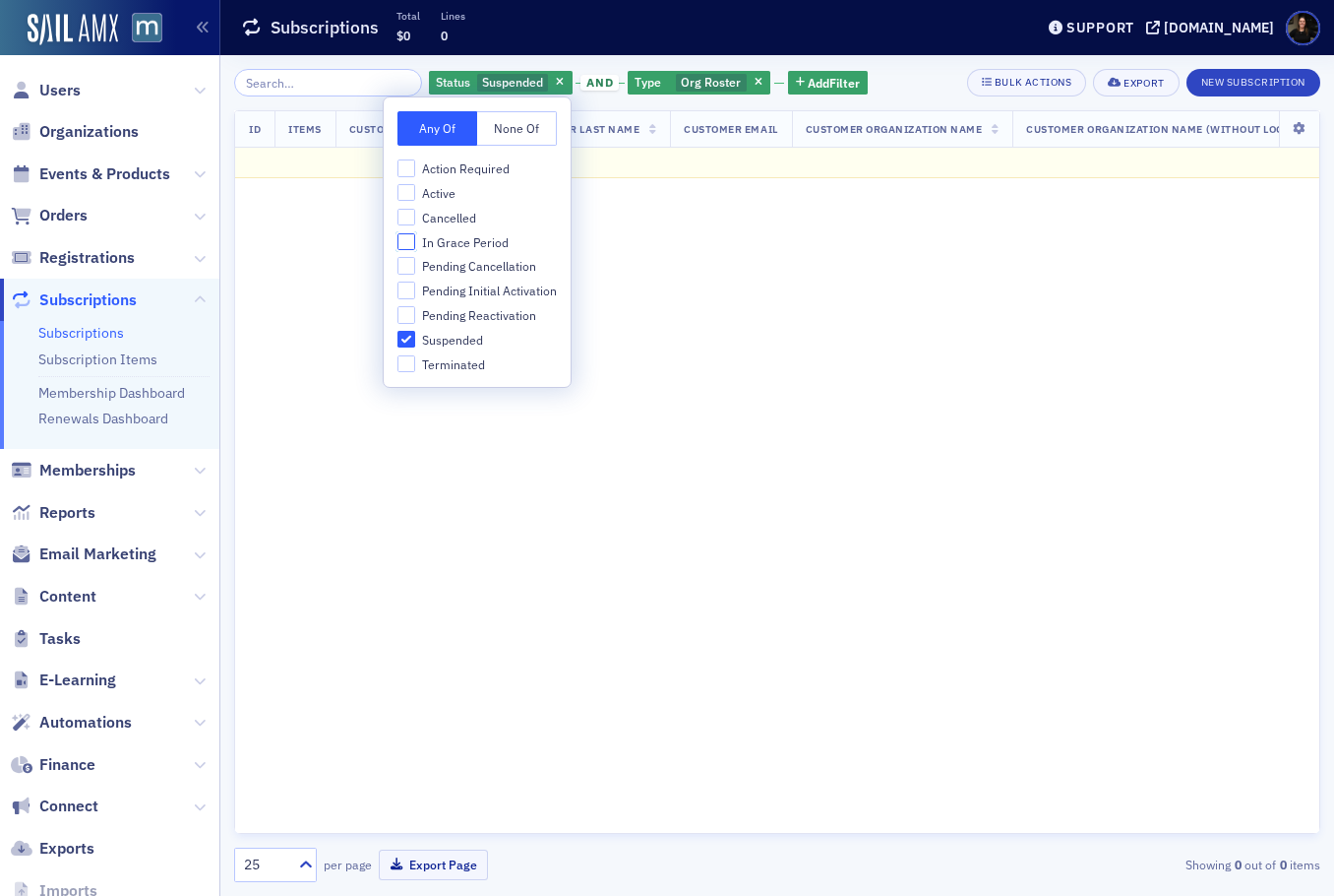
click at [406, 242] on input "In Grace Period" at bounding box center [406, 242] width 18 height 18
checkbox input "true"
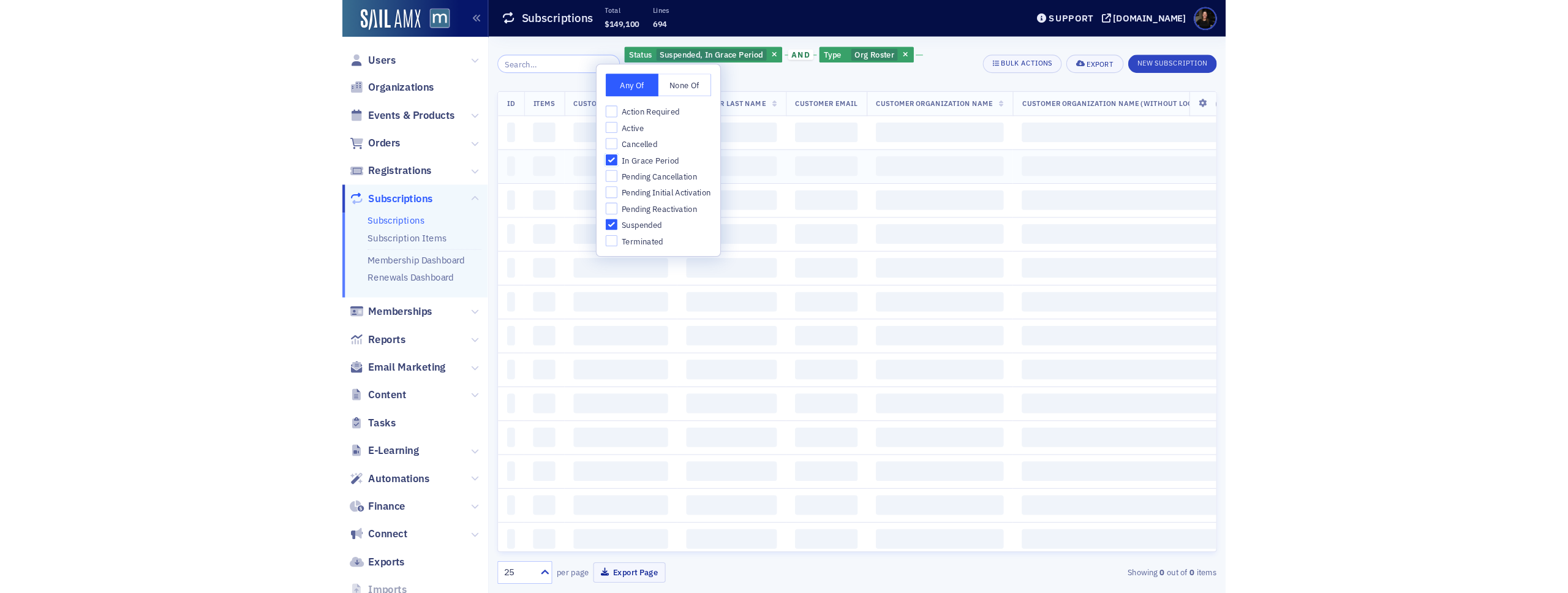
scroll to position [11, 0]
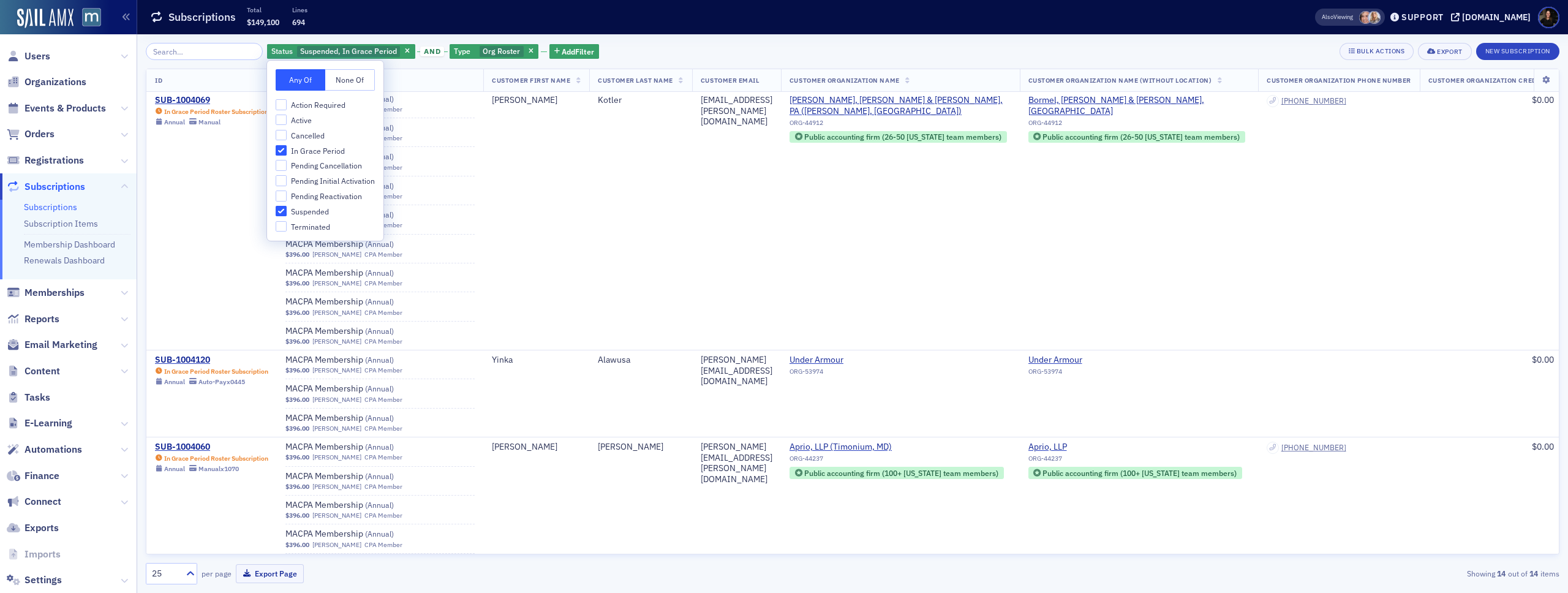
scroll to position [19188, 0]
click at [190, 355] on div "SUB-1004120" at bounding box center [211, 359] width 113 height 11
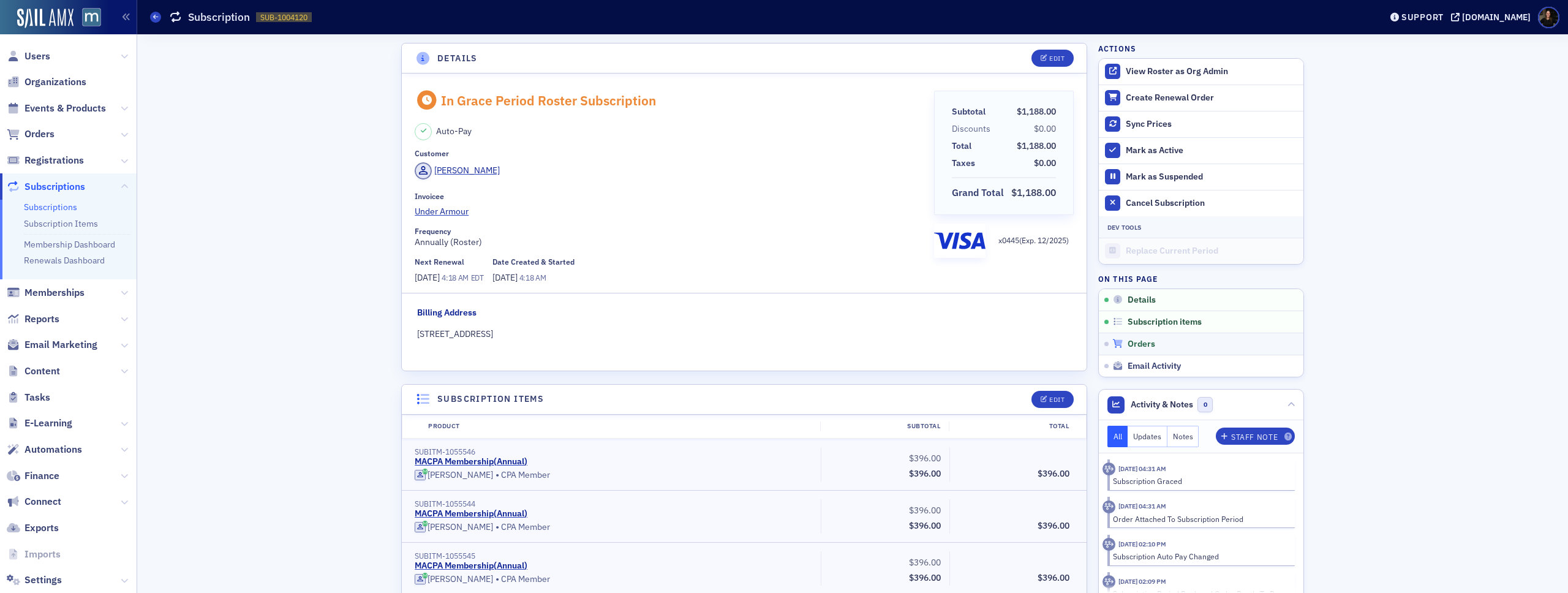
click at [1134, 346] on span "Orders" at bounding box center [1141, 344] width 28 height 11
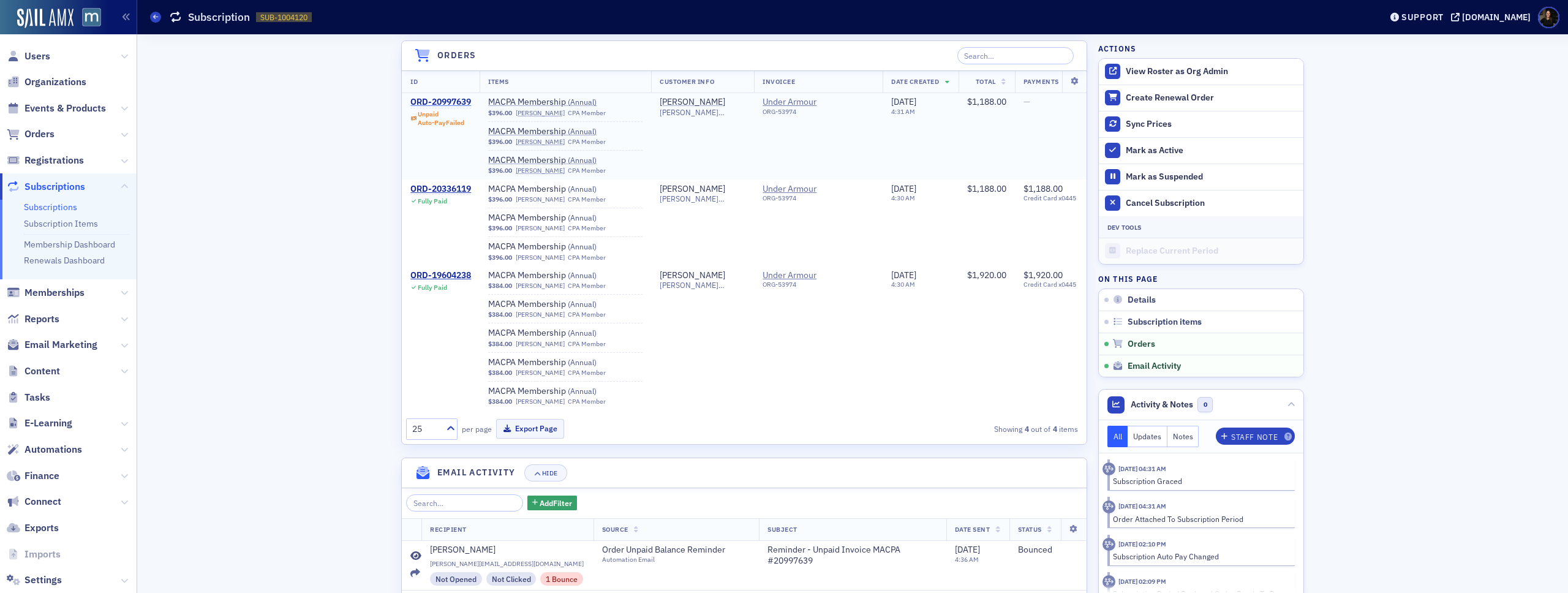
scroll to position [2, 0]
click at [437, 101] on div "ORD-20997639" at bounding box center [441, 103] width 61 height 11
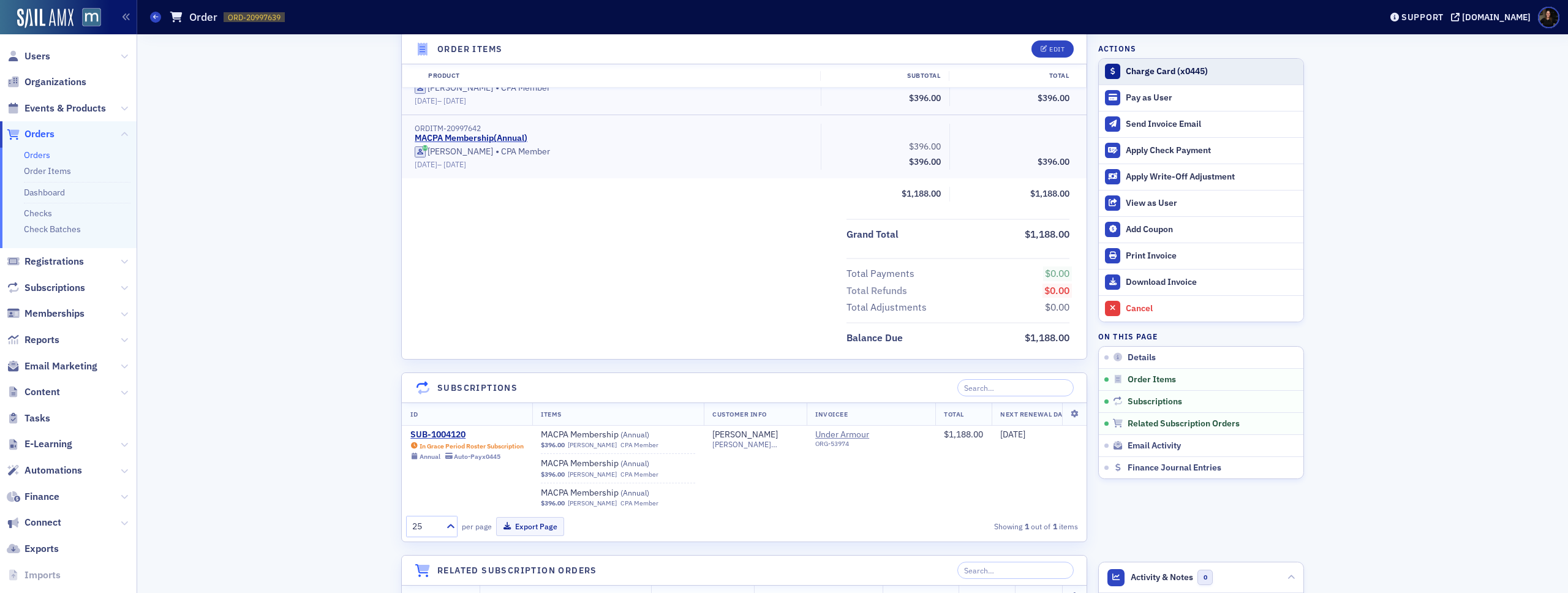
scroll to position [528, 0]
click at [1162, 77] on button "Charge Card (x0445)" at bounding box center [1201, 72] width 205 height 26
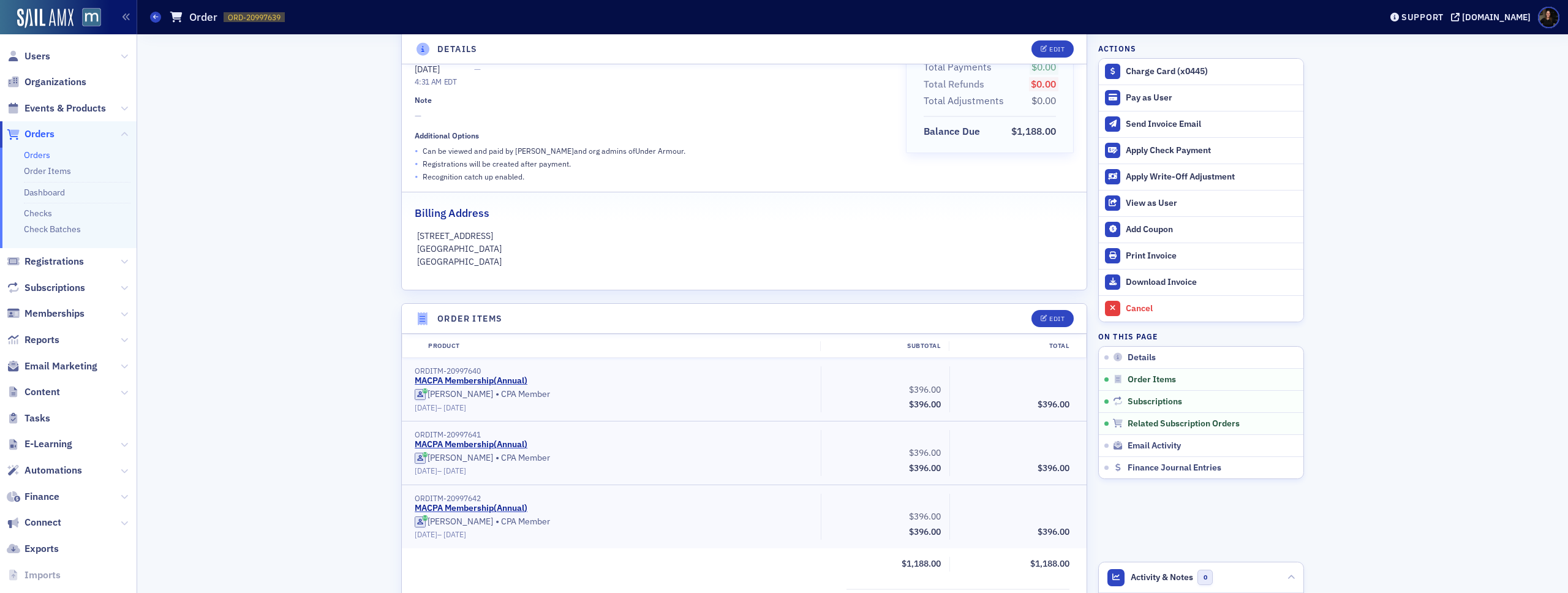
scroll to position [0, 0]
